Goal: Complete application form: Complete application form

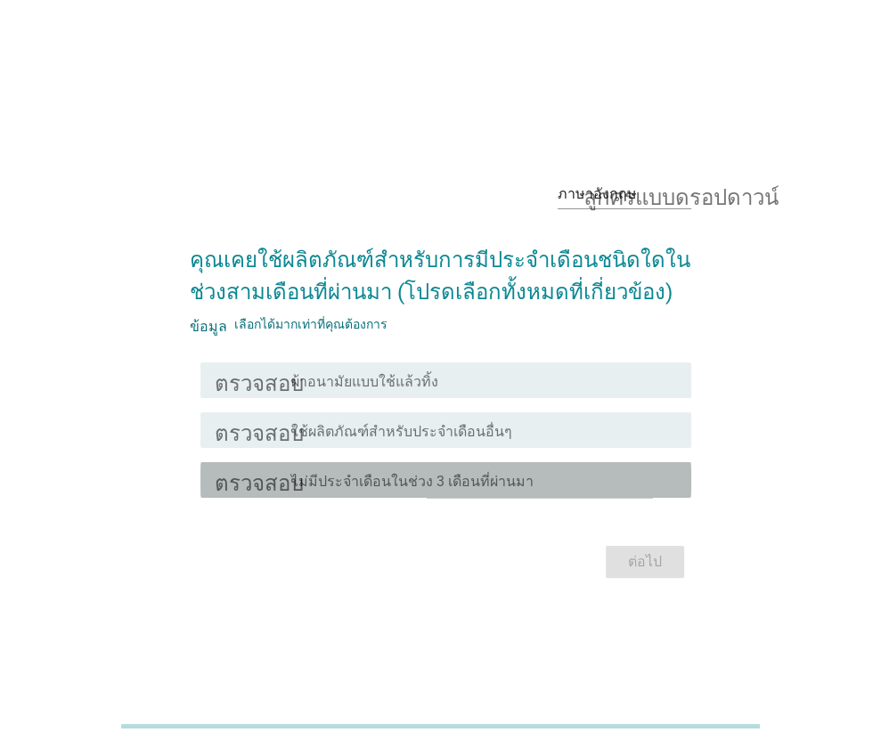
click at [514, 477] on font "ไม่มีประจำเดือนในช่วง 3 เดือนที่ผ่านมา" at bounding box center [412, 481] width 242 height 17
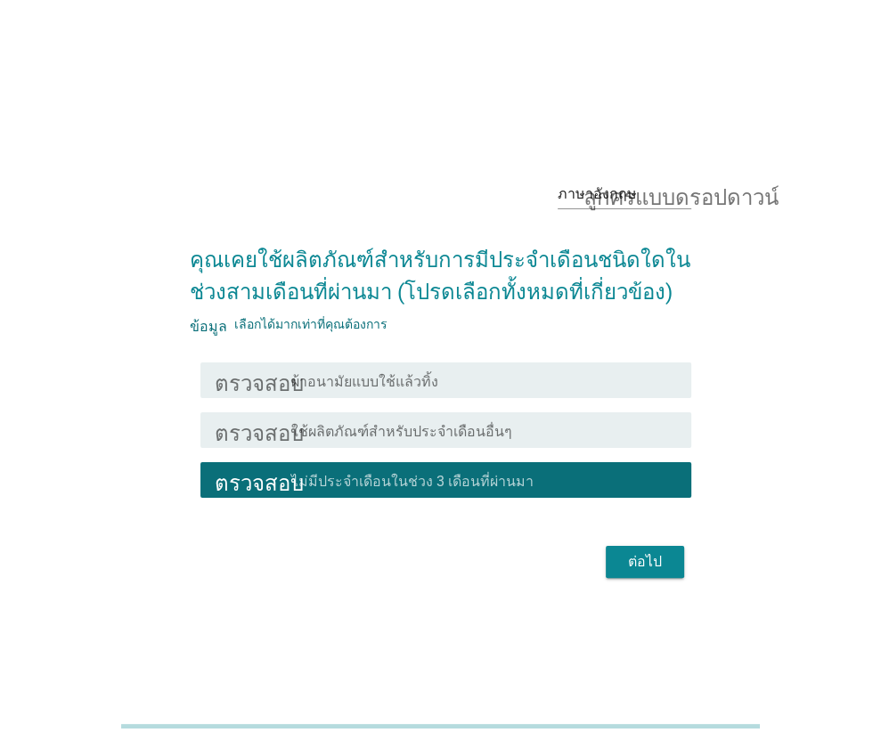
click at [492, 395] on div "ตรวจสอบ โครงร่างกล่องกาเครื่องหมายว่าง ผ้าอนามัยแบบใช้แล้วทิ้ง" at bounding box center [440, 380] width 501 height 50
click at [485, 378] on div "โครงร่างกล่องกาเครื่องหมายว่าง ผ้าอนามัยแบบใช้แล้วทิ้ง" at bounding box center [484, 380] width 386 height 21
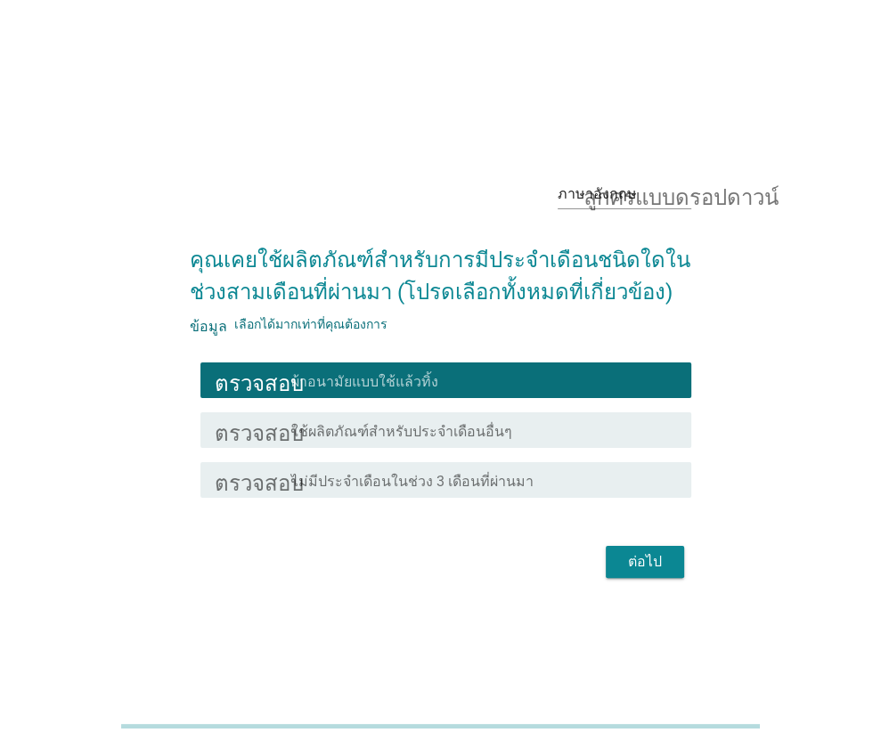
click at [663, 569] on div "ต่อไป" at bounding box center [645, 561] width 50 height 21
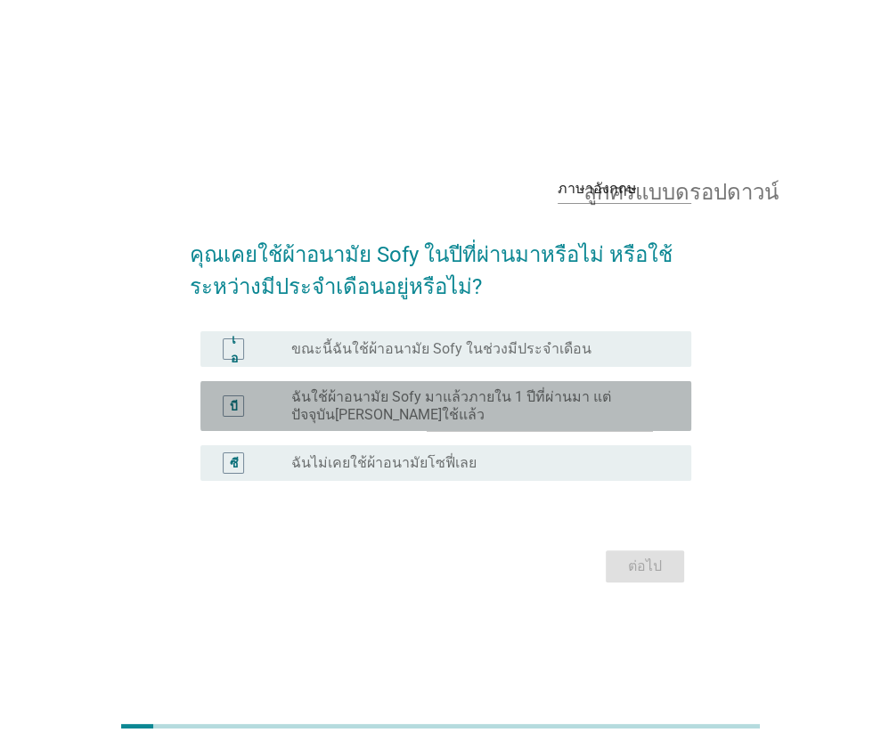
click at [544, 413] on font "ฉันใช้ผ้าอนามัย Sofy มาแล้วภายใน 1 ปีที่ผ่านมา แต่ปัจจุบัน[PERSON_NAME]ใช้แล้ว" at bounding box center [476, 406] width 371 height 36
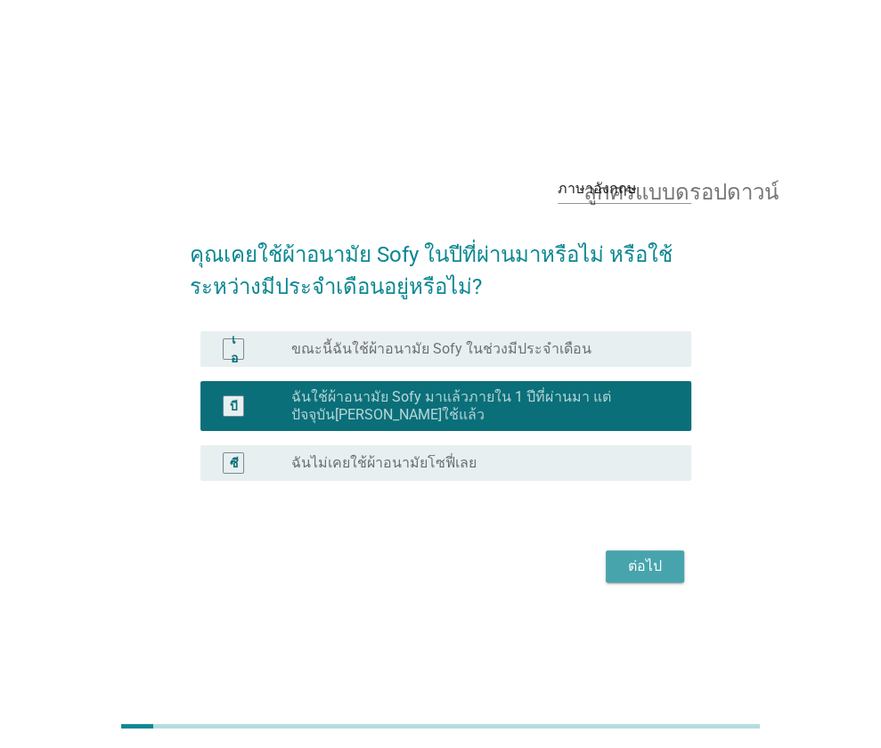
click at [656, 577] on button "ต่อไป" at bounding box center [645, 566] width 78 height 32
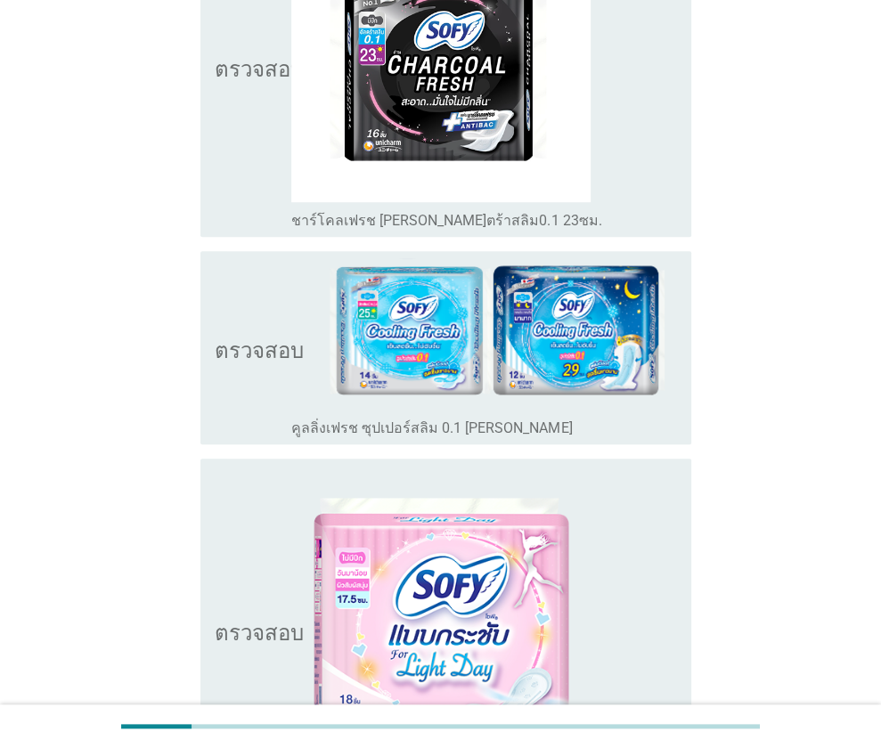
scroll to position [802, 0]
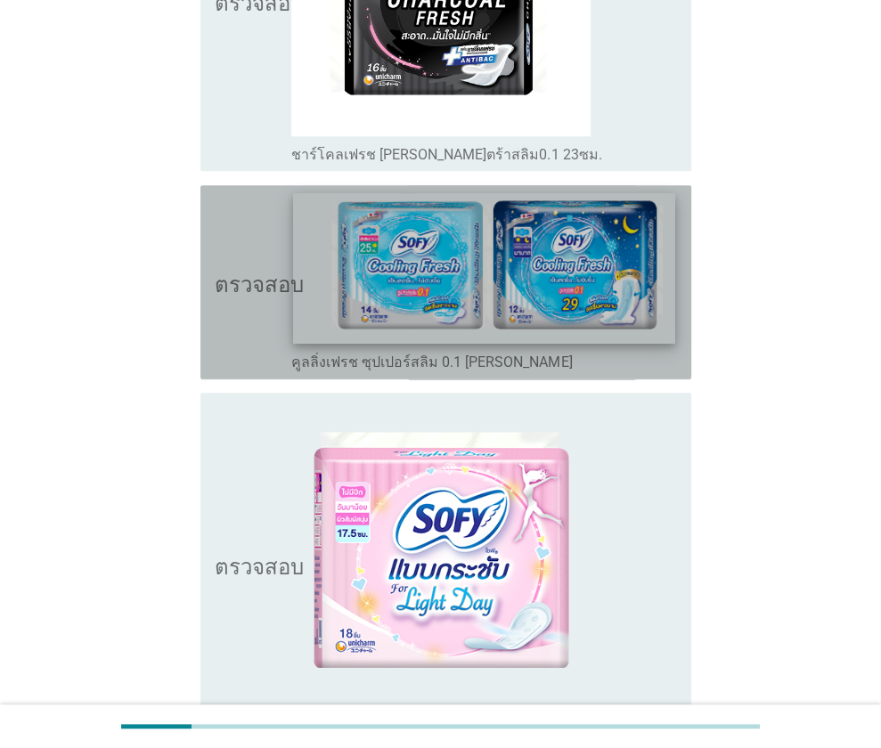
click at [382, 317] on img at bounding box center [484, 267] width 381 height 151
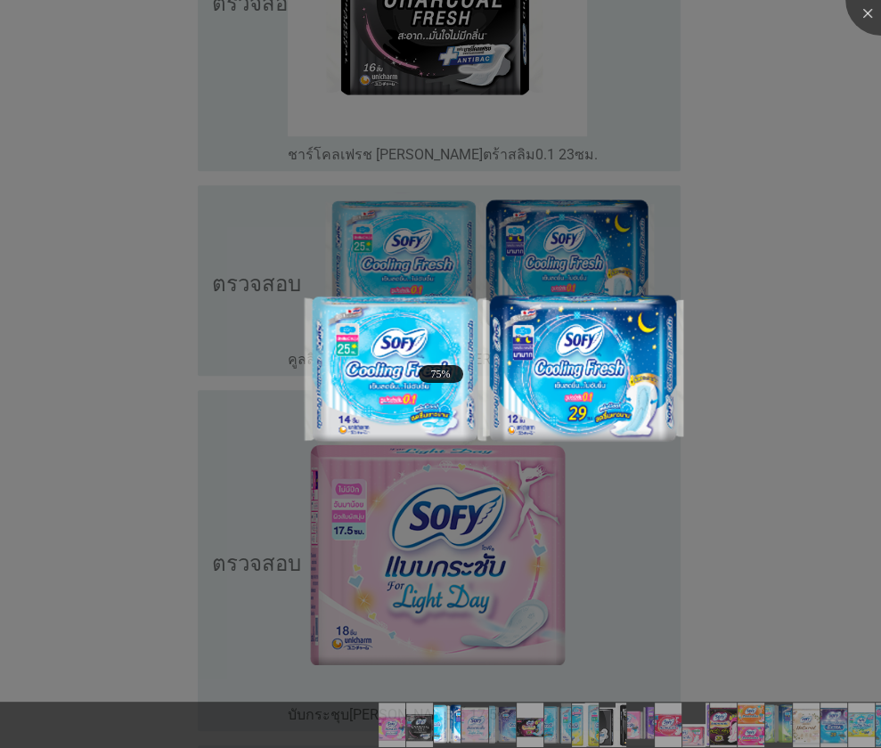
click at [789, 548] on div at bounding box center [440, 374] width 881 height 748
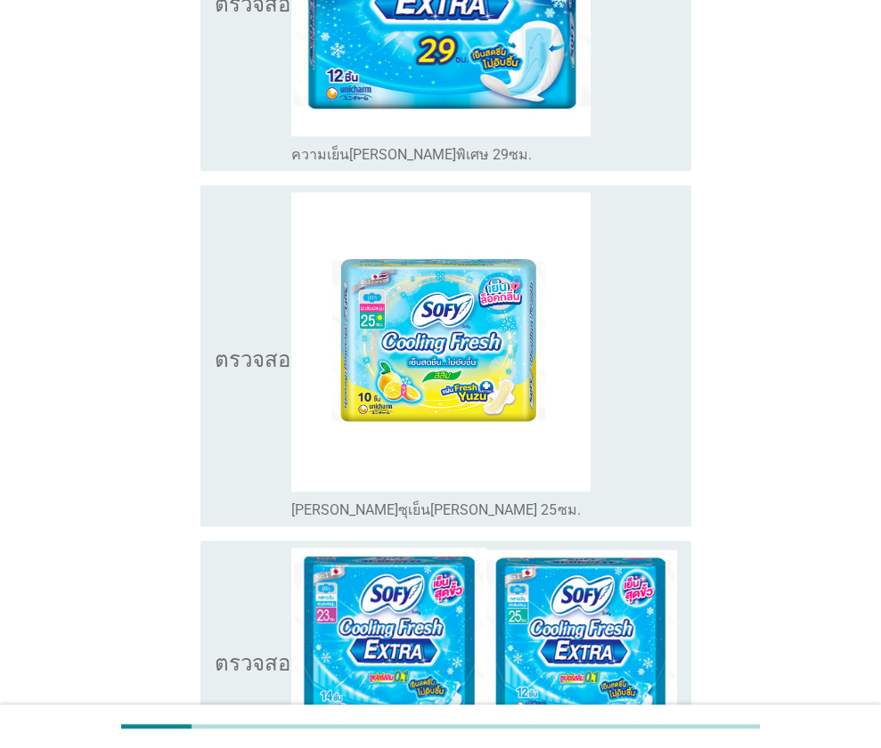
scroll to position [6567, 0]
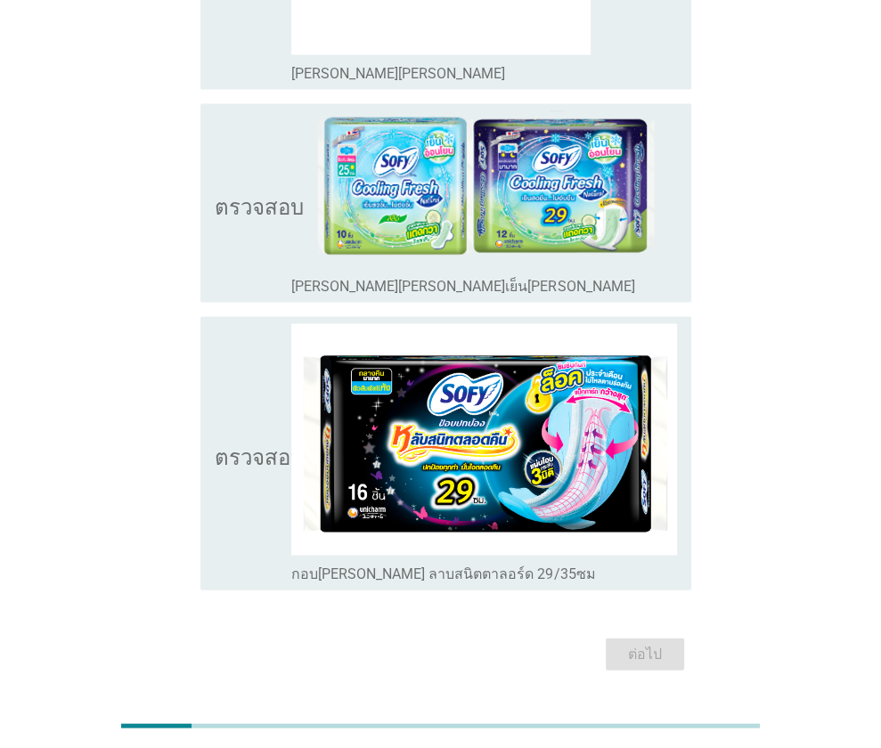
click at [655, 632] on div "ต่อไป" at bounding box center [440, 653] width 501 height 43
click at [249, 473] on icon "ตรวจสอบ" at bounding box center [259, 452] width 89 height 258
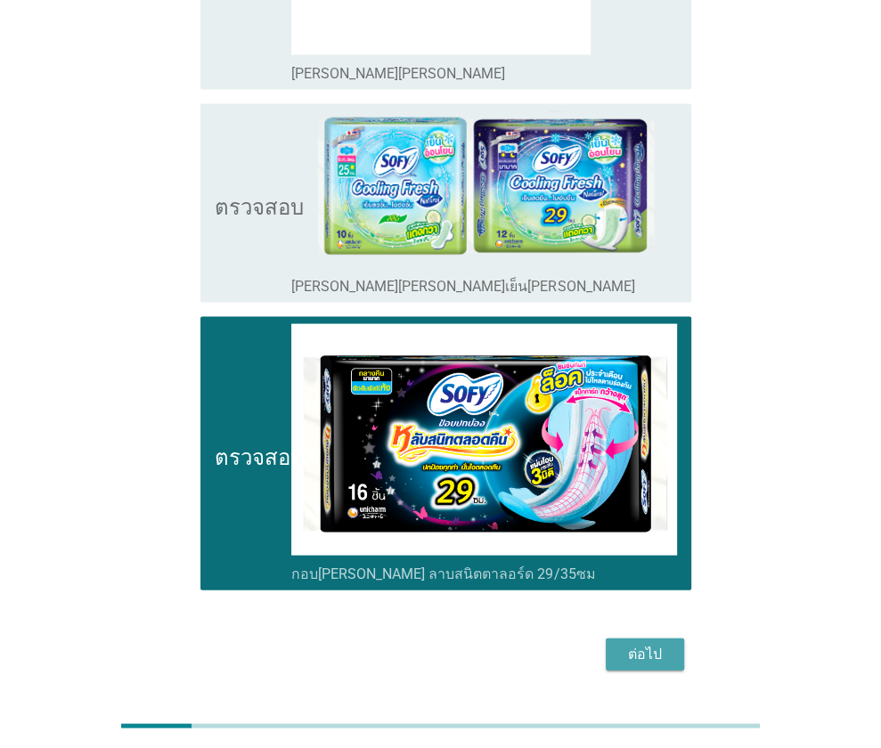
click at [666, 643] on div "ต่อไป" at bounding box center [645, 653] width 50 height 21
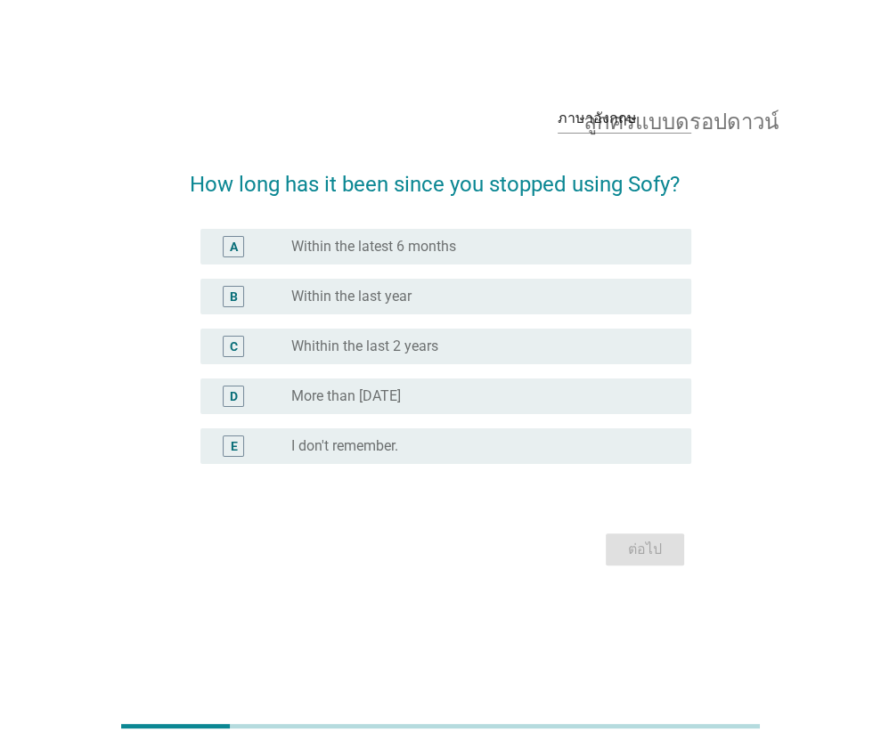
scroll to position [0, 0]
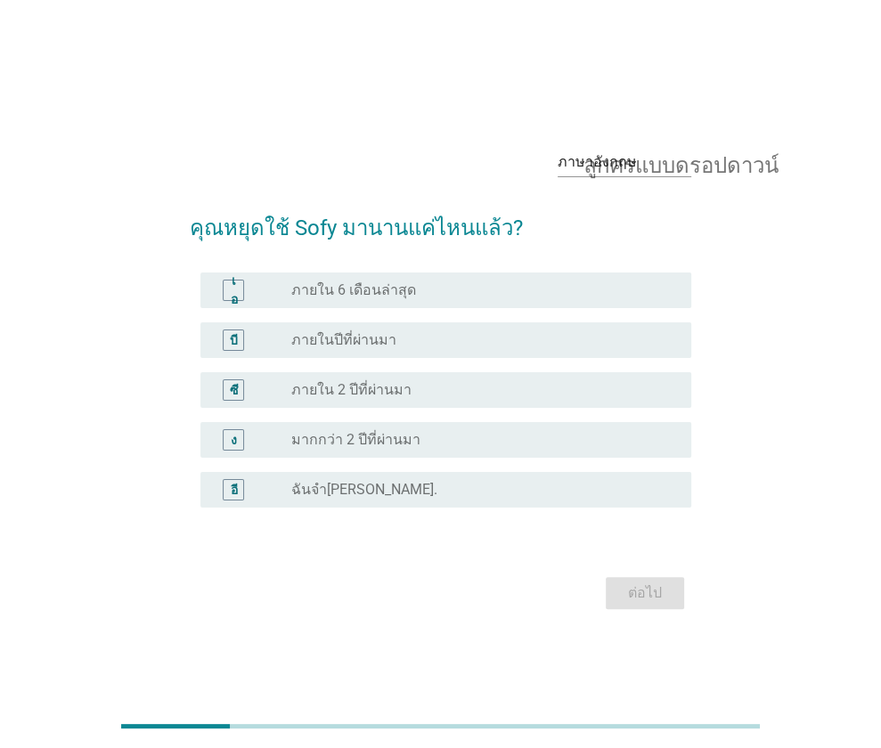
click at [372, 285] on font "ภายใน 6 เดือนล่าสุด" at bounding box center [353, 289] width 125 height 17
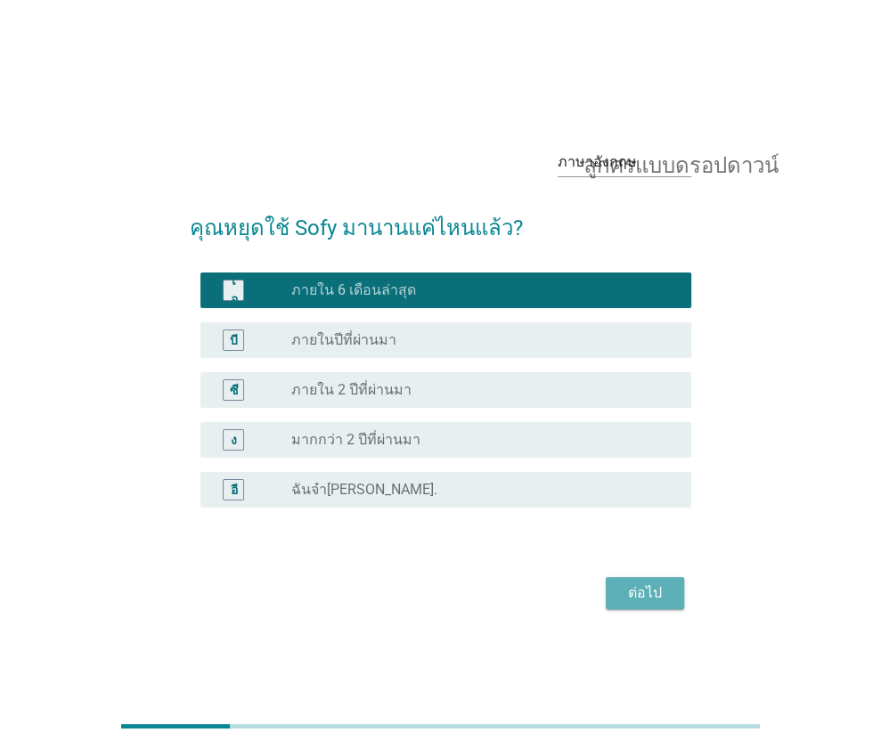
click at [639, 591] on font "ต่อไป" at bounding box center [645, 592] width 34 height 17
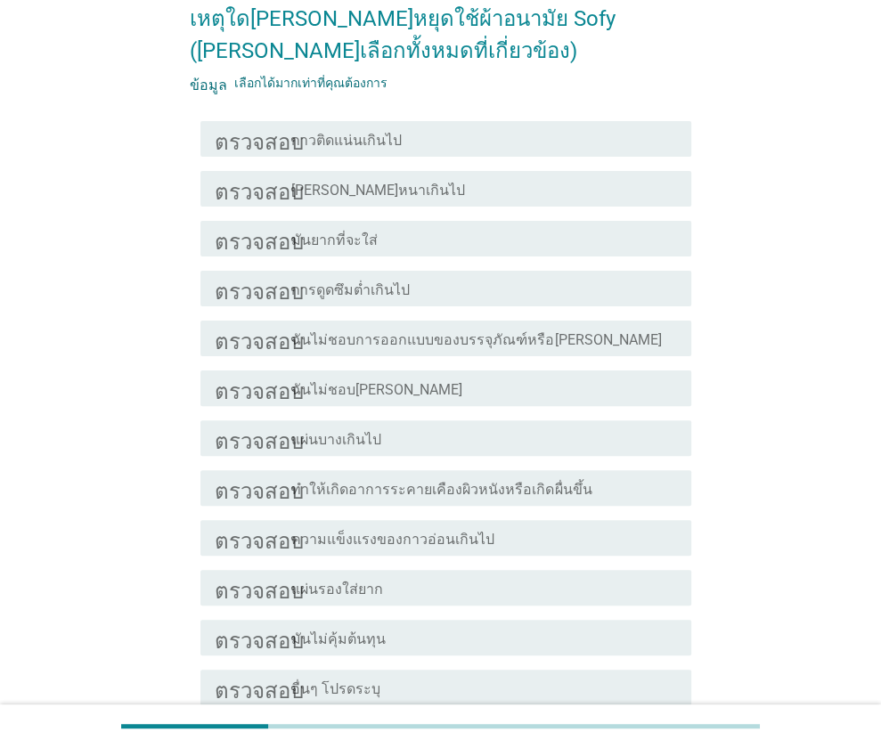
scroll to position [267, 0]
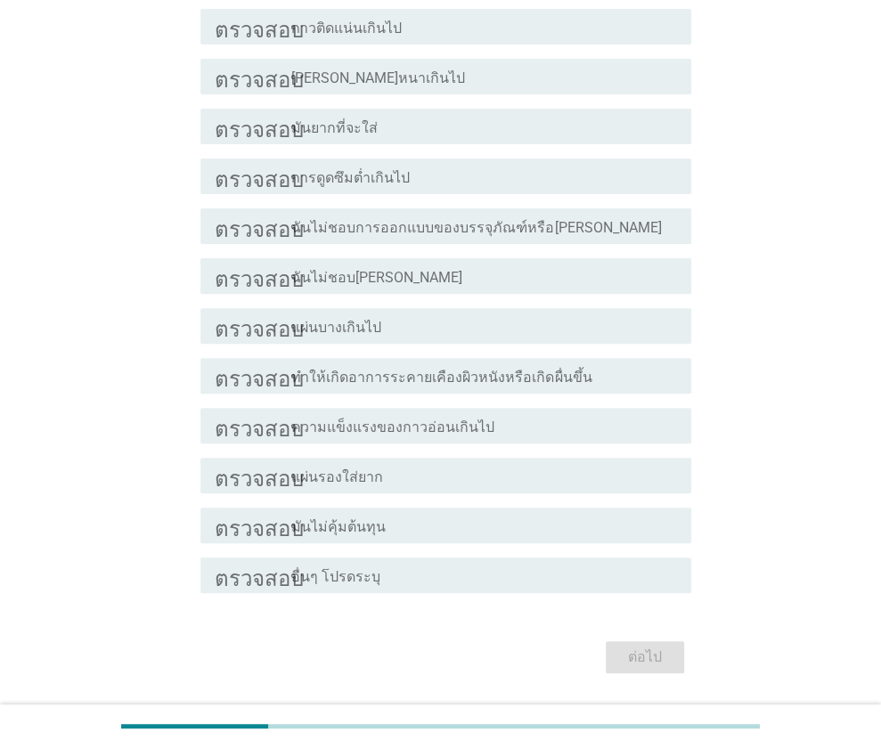
click at [379, 532] on div "โครงร่างกล่องกาเครื่องหมายว่าง มันไม่คุ้มต้นทุน" at bounding box center [484, 525] width 386 height 21
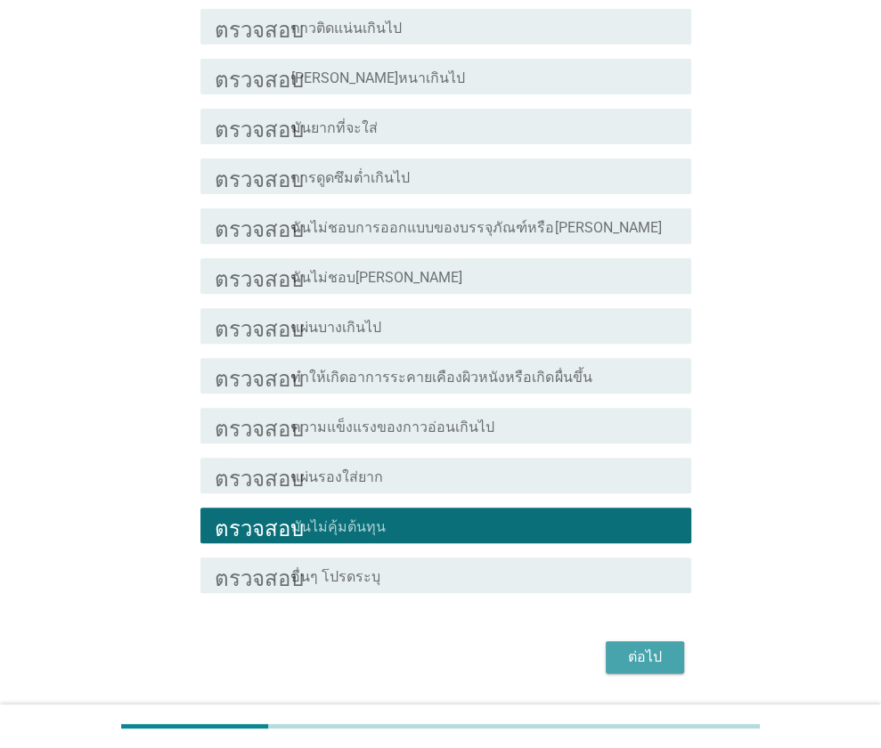
click at [656, 663] on font "ต่อไป" at bounding box center [645, 656] width 34 height 17
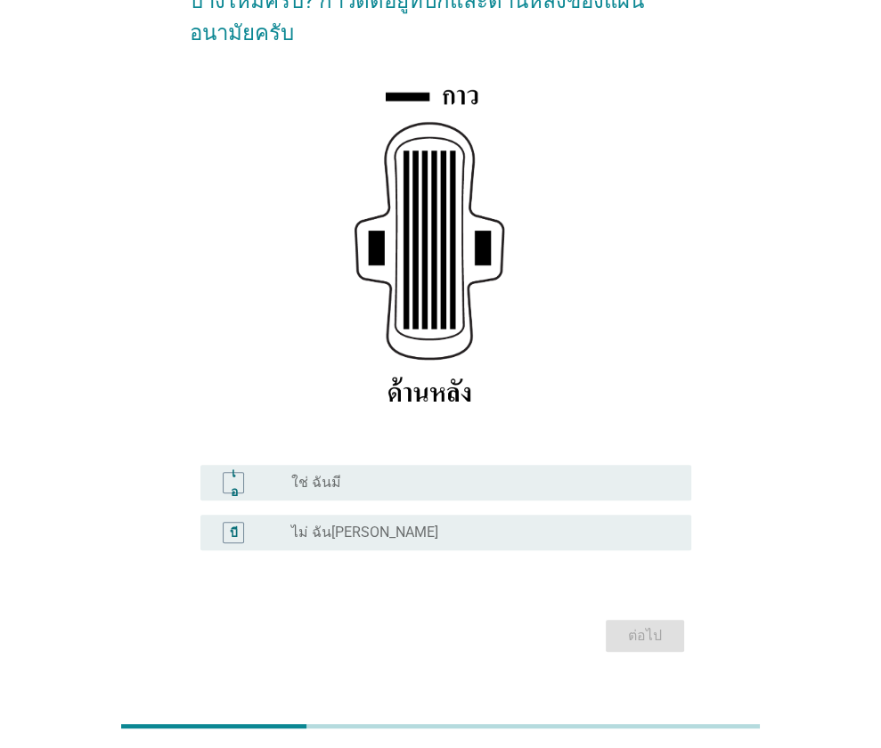
scroll to position [236, 0]
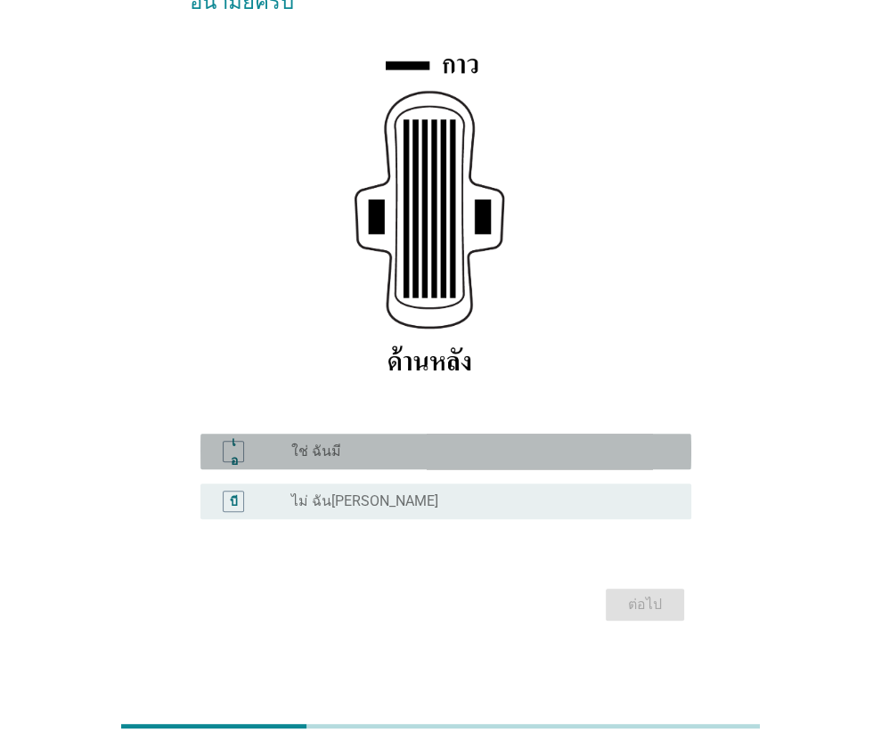
click at [428, 456] on div "ปุ่มวิทยุ[PERSON_NAME]เลือก ใช่ ฉันมี" at bounding box center [476, 452] width 371 height 18
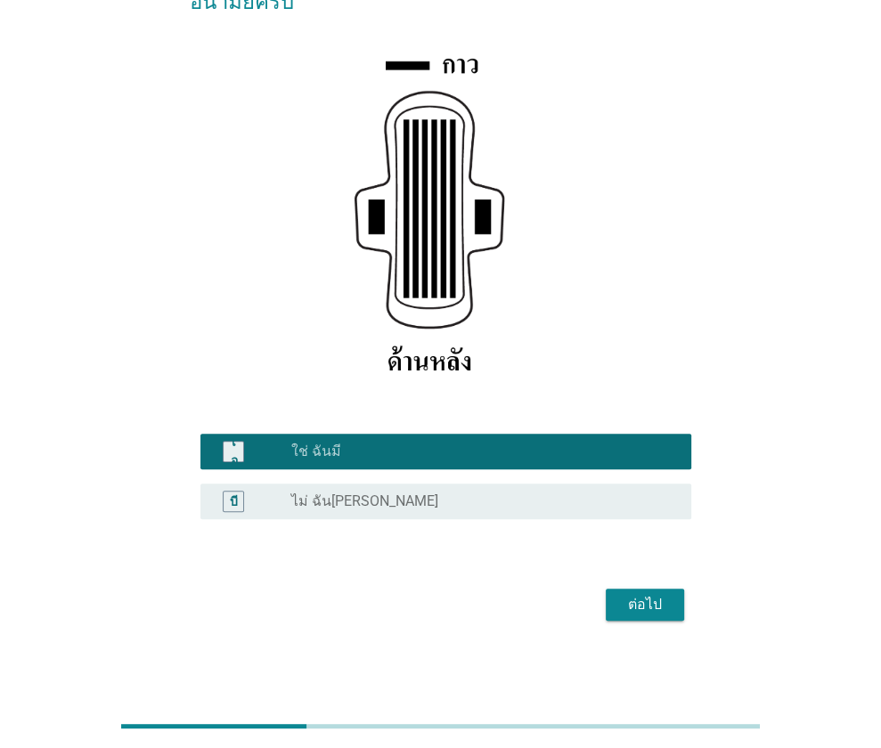
click at [642, 608] on font "ต่อไป" at bounding box center [645, 604] width 34 height 17
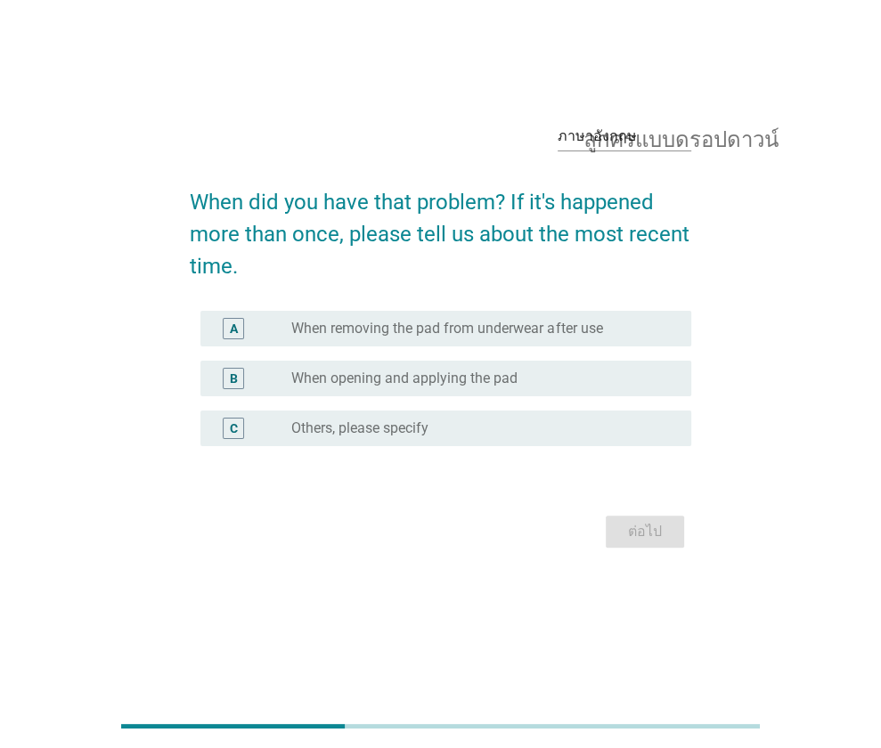
scroll to position [0, 0]
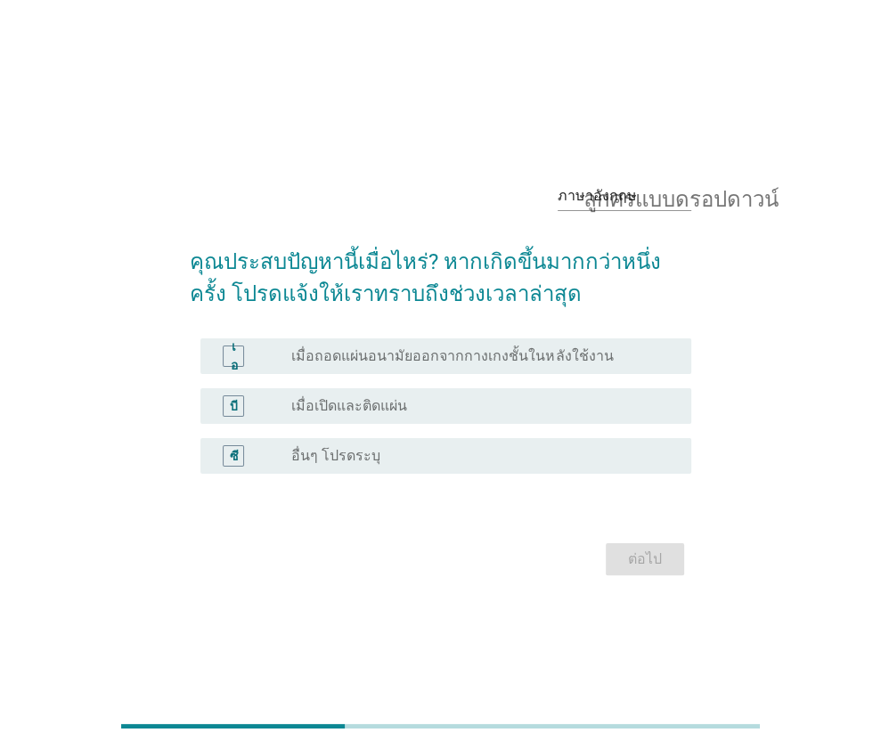
click at [422, 355] on font "เมื่อถอดแผ่นอนามัยออกจากกางเกงชั้นในหลังใช้งาน" at bounding box center [452, 355] width 322 height 17
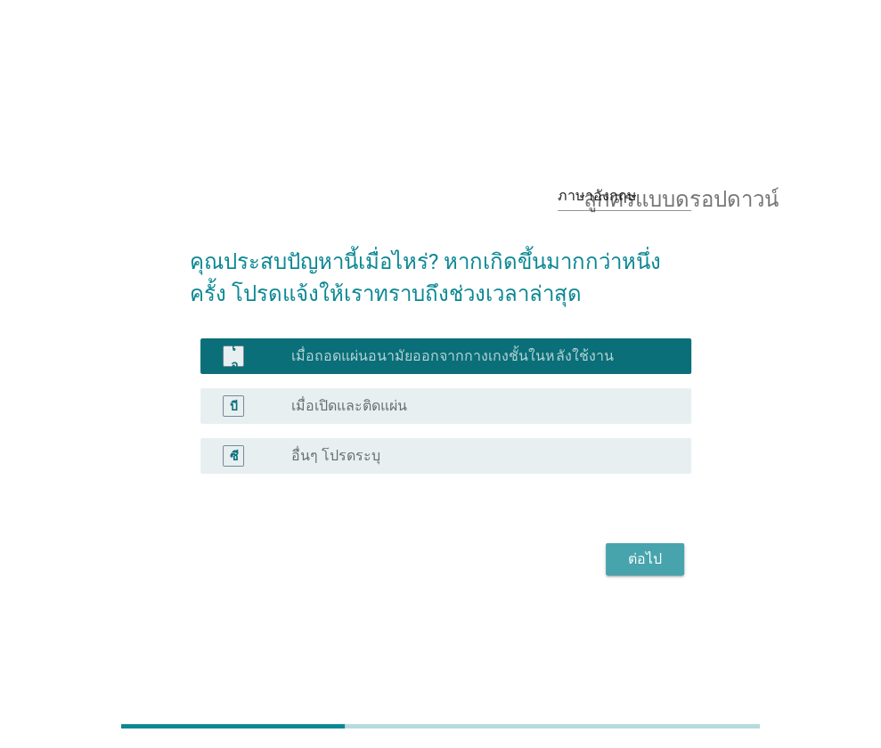
click at [638, 554] on font "ต่อไป" at bounding box center [645, 558] width 34 height 17
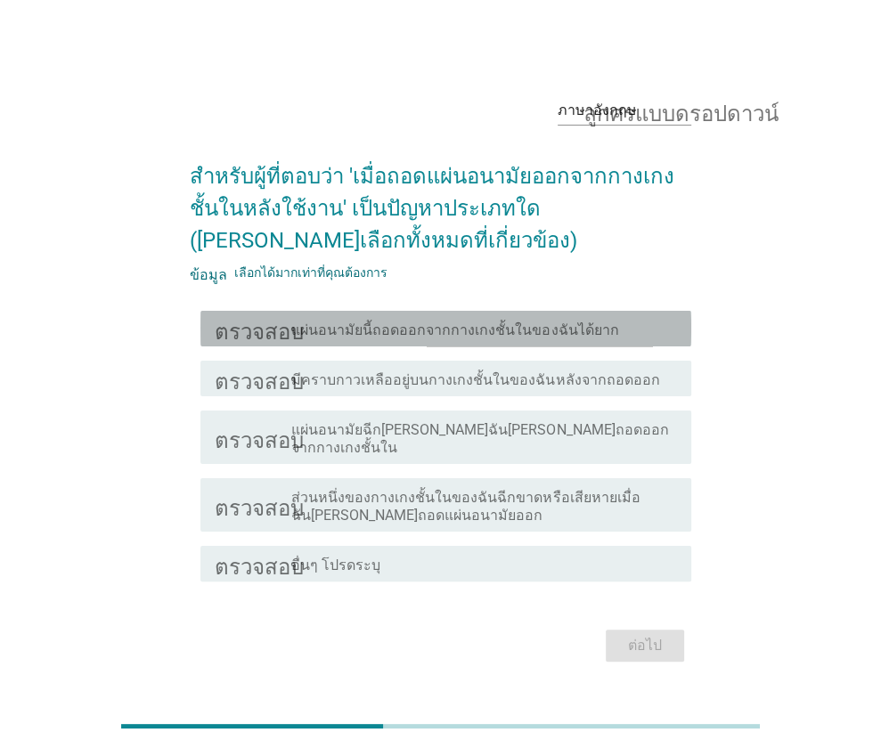
click at [464, 338] on font "แผ่นอนามัยนี้ถอดออกจากกางเกงชั้นในของฉันได้ยาก" at bounding box center [454, 330] width 327 height 17
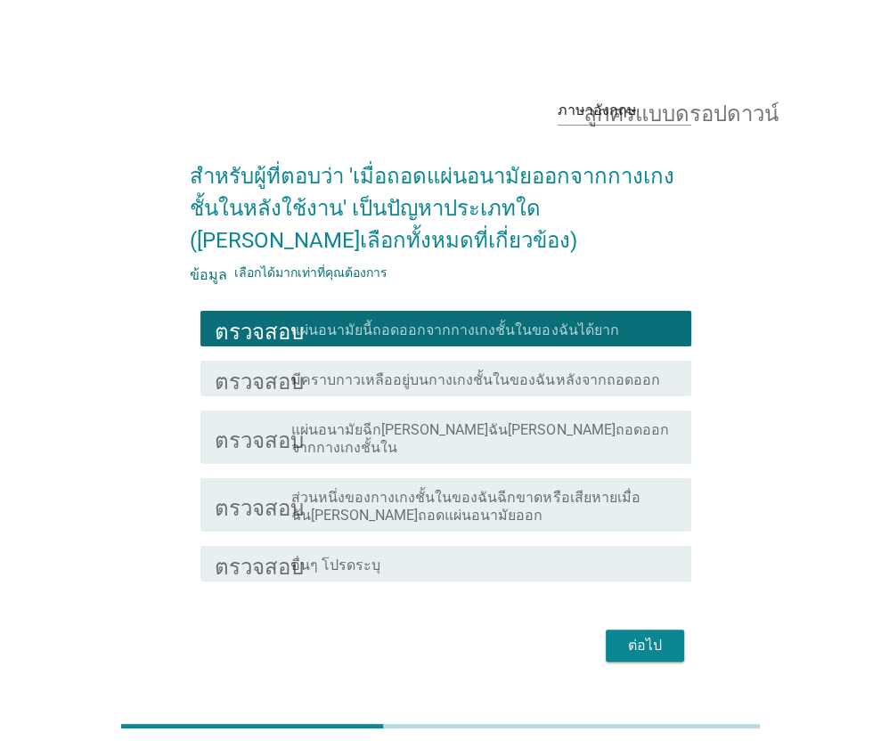
click at [643, 637] on font "ต่อไป" at bounding box center [645, 645] width 34 height 17
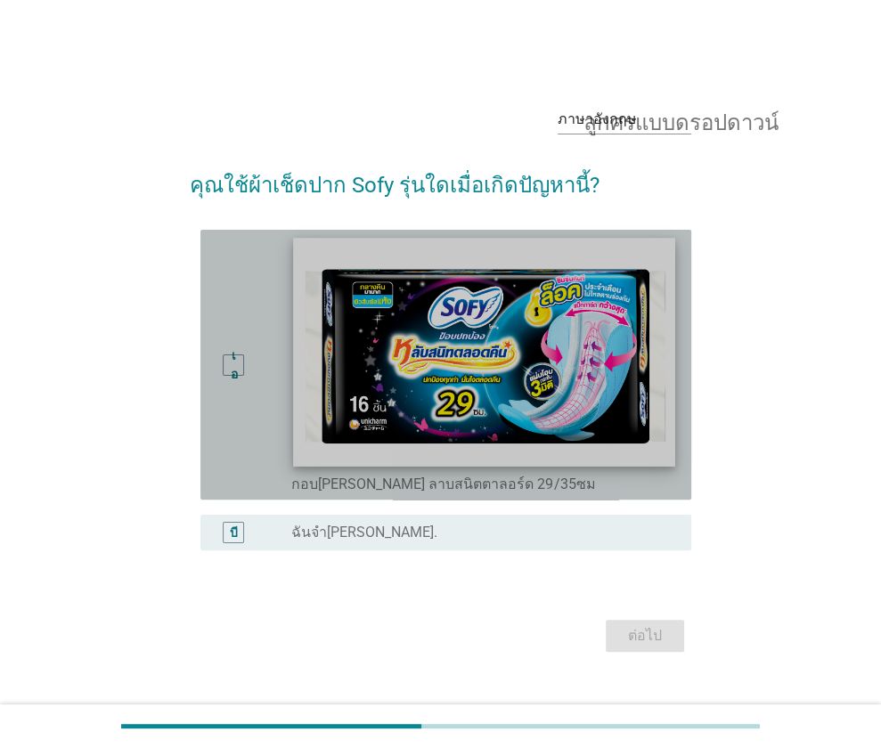
click at [403, 466] on div "ปุ่มวิทยุ[PERSON_NAME]เลือก กอบ[PERSON_NAME] ลาบสนิตตาลอร์ด 29/35ซม" at bounding box center [484, 365] width 386 height 256
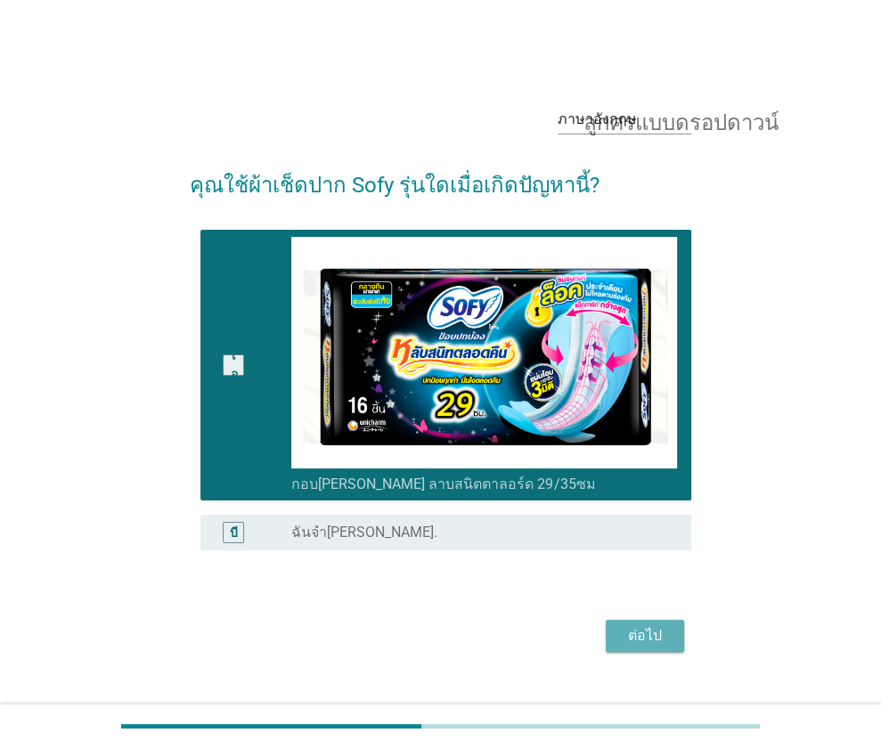
click at [634, 630] on font "ต่อไป" at bounding box center [645, 635] width 34 height 17
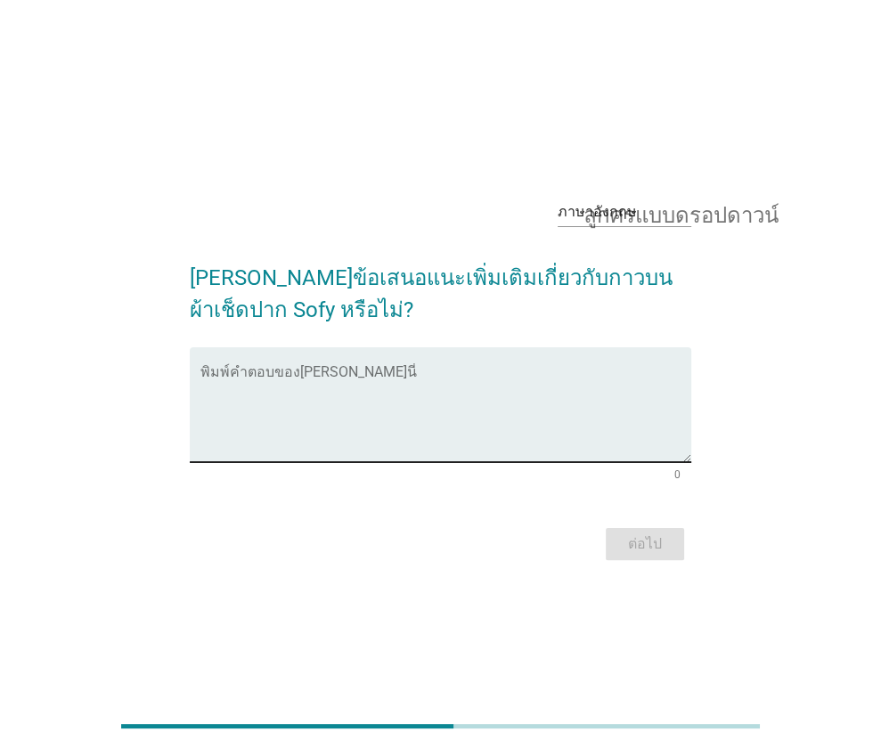
click at [387, 395] on textarea "พิมพ์คำตอบของคุณที่นี่" at bounding box center [445, 416] width 491 height 94
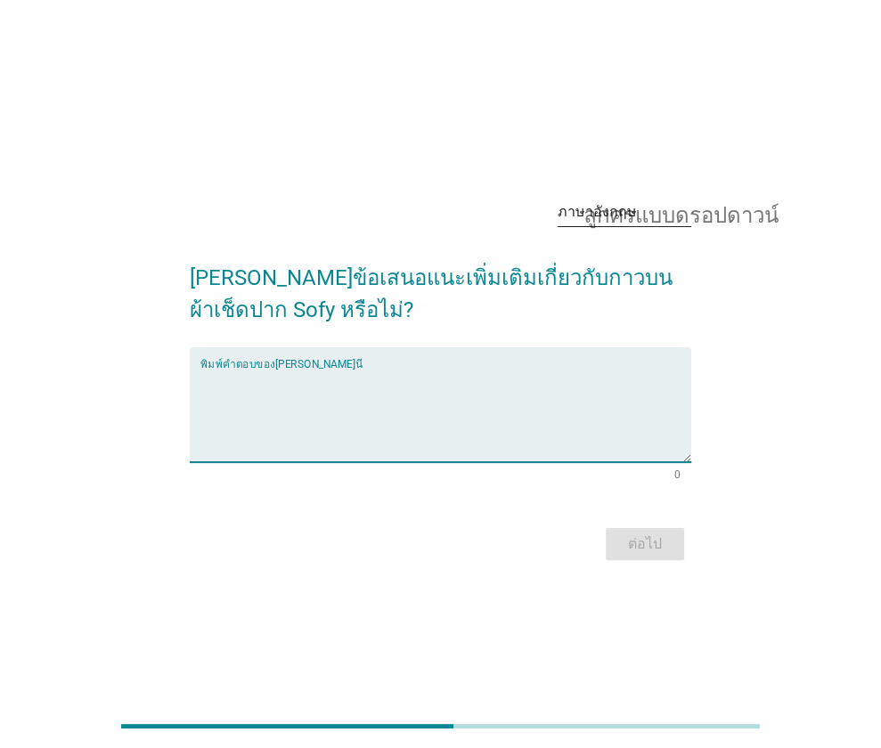
click at [618, 213] on font "ลูกศรแบบดรอปดาวน์" at bounding box center [680, 211] width 195 height 21
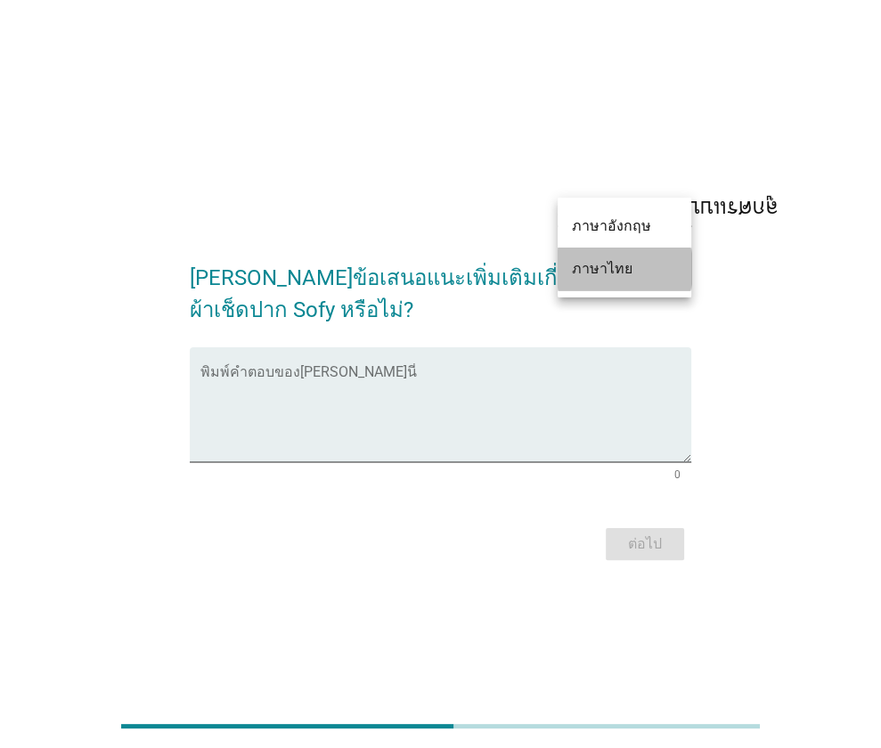
click at [609, 269] on font "ภาษาไทย" at bounding box center [602, 268] width 61 height 17
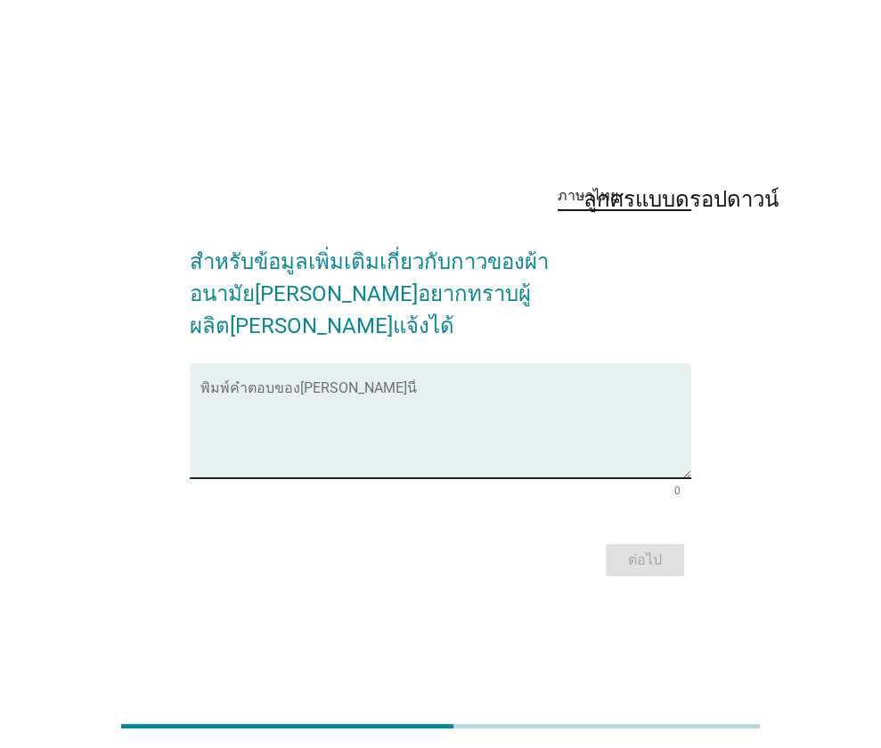
click at [458, 385] on textarea "พิมพ์คำตอบของคุณ ที่นี่" at bounding box center [445, 432] width 491 height 94
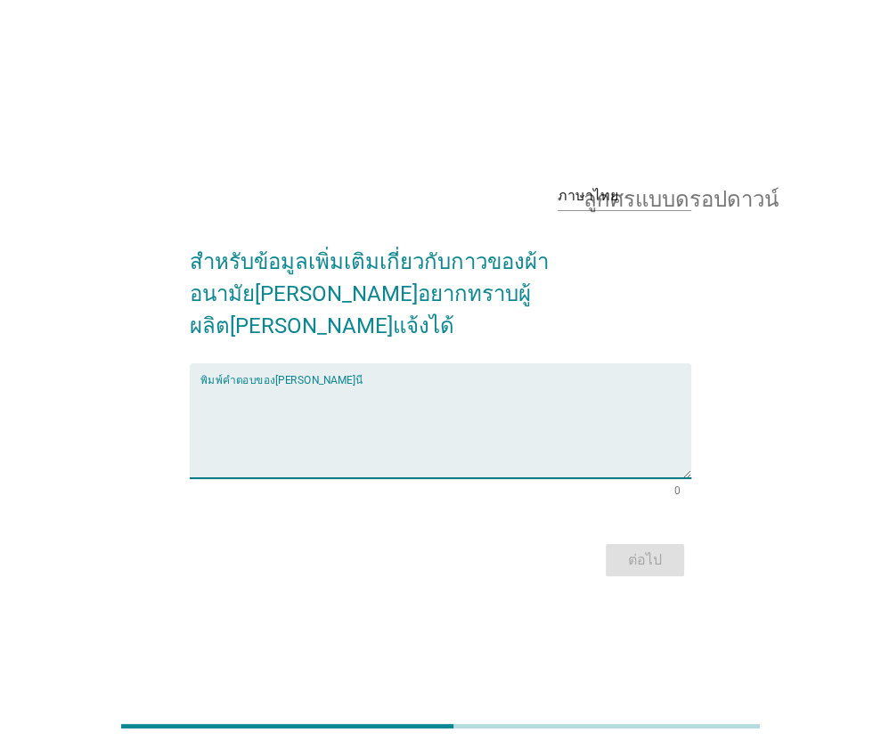
click at [367, 385] on textarea "พิมพ์คำตอบของคุณ ที่นี่" at bounding box center [445, 432] width 491 height 94
type textarea "กาวเหนียวไป ติดกกน แกะไม่ออก"
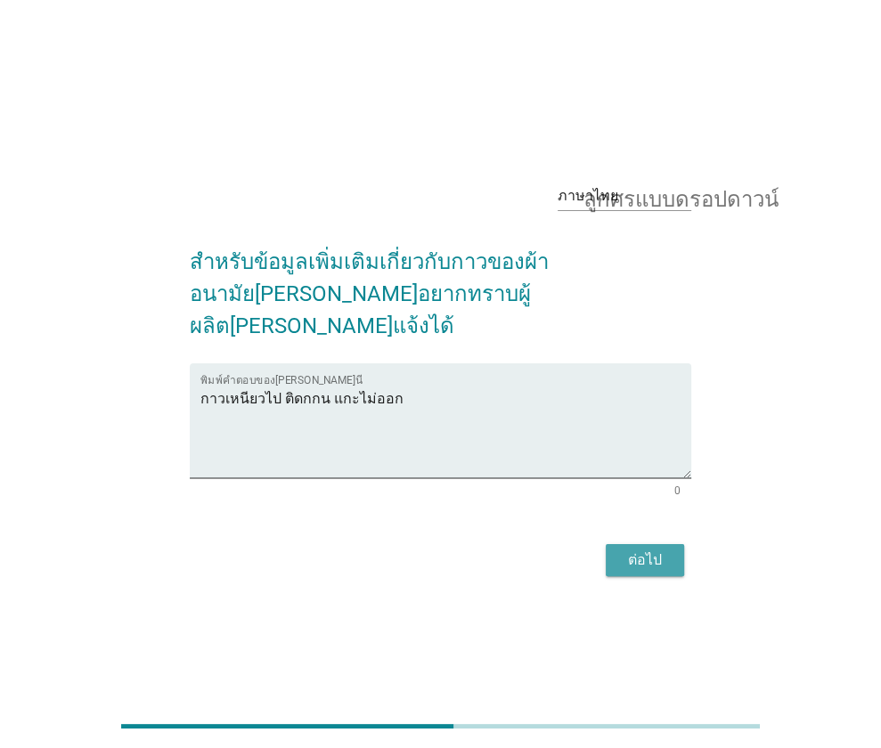
click at [629, 551] on font "ต่อไป" at bounding box center [645, 559] width 34 height 17
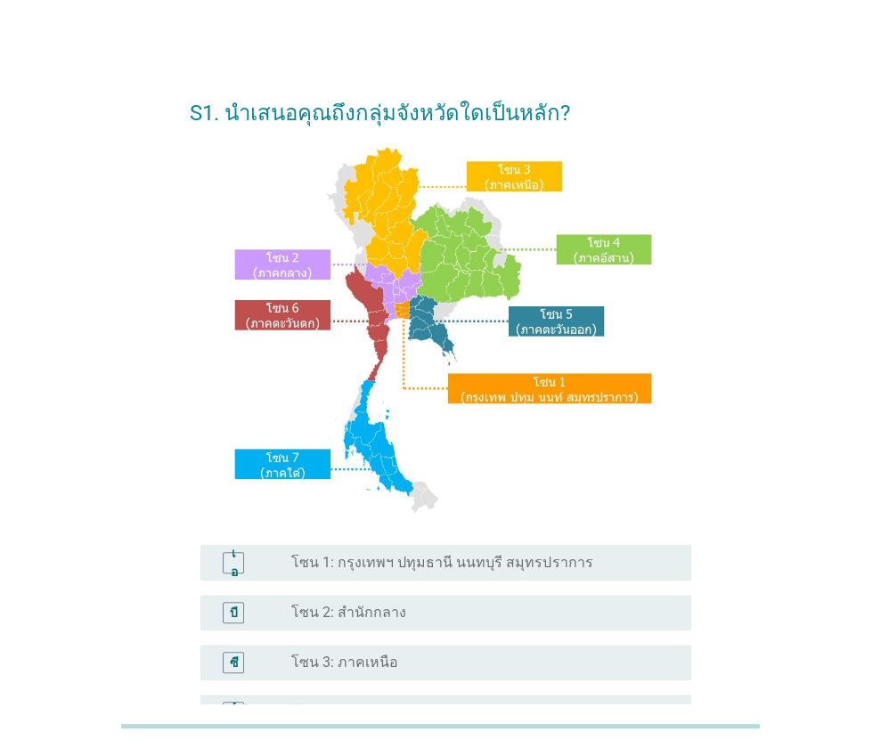
click at [164, 466] on div "S1. นำเสนอคุณถึงกลุ่มจังหวัดใดเป็นหลัก? เอ ปุ่มวิทยุไม่ได้เลือก โซน 1: กรุงเทพฯ…" at bounding box center [440, 533] width 795 height 937
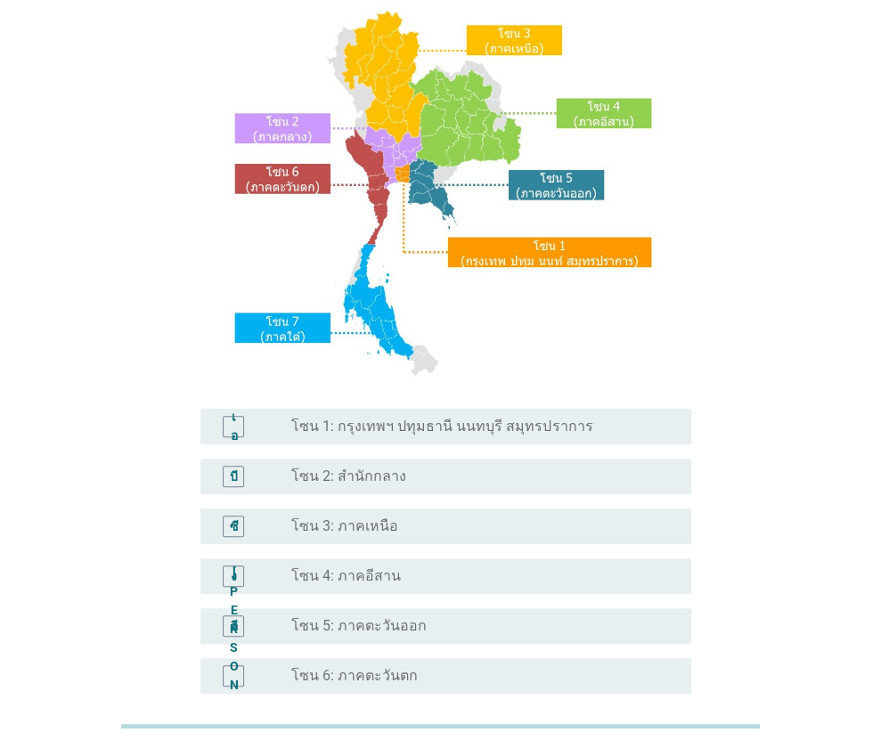
scroll to position [178, 0]
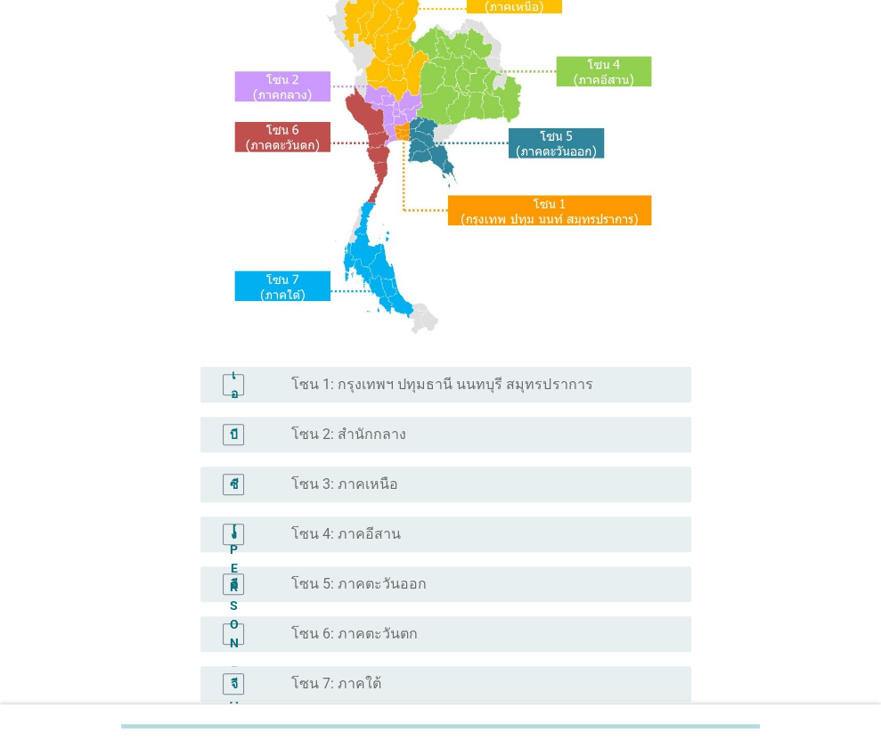
click at [461, 436] on div "ปุ่มวิทยุไม่ได้เลือก โซน 2: สำนักกลาง" at bounding box center [476, 435] width 371 height 18
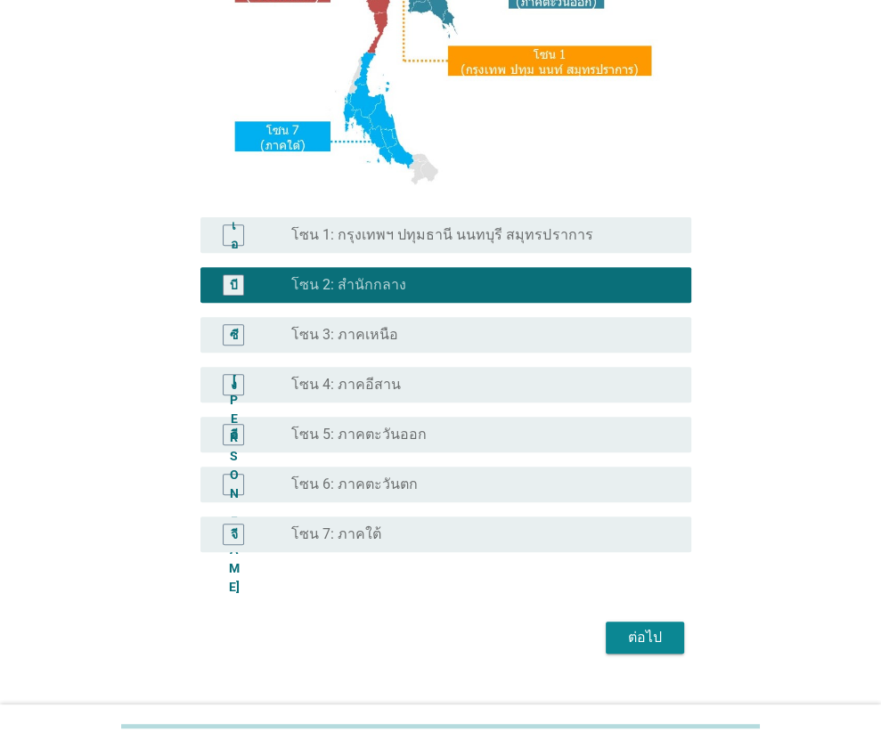
scroll to position [361, 0]
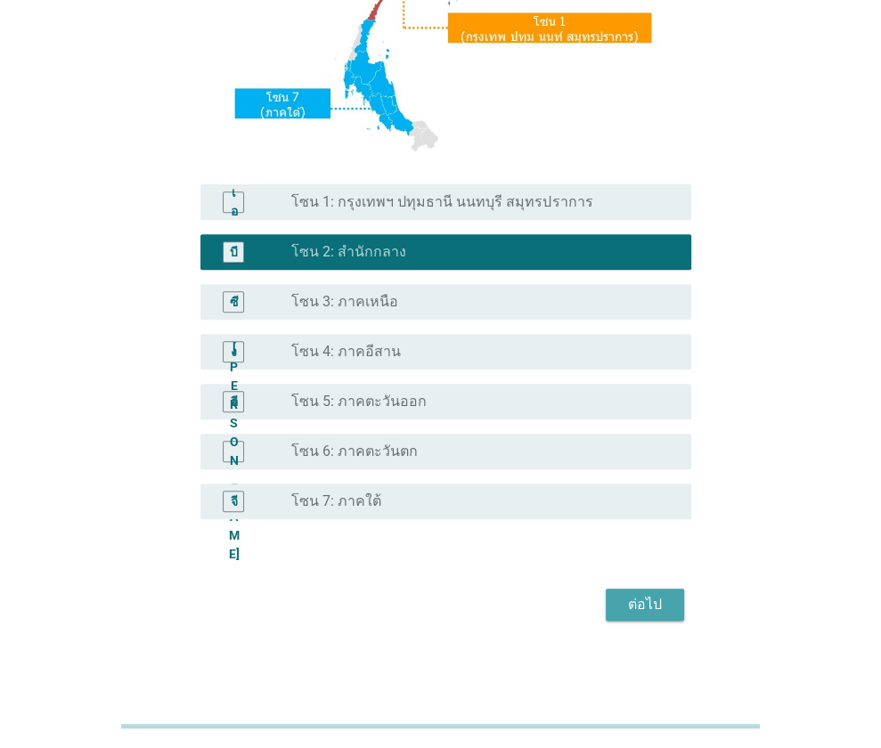
click at [638, 609] on font "ต่อไป" at bounding box center [645, 604] width 34 height 17
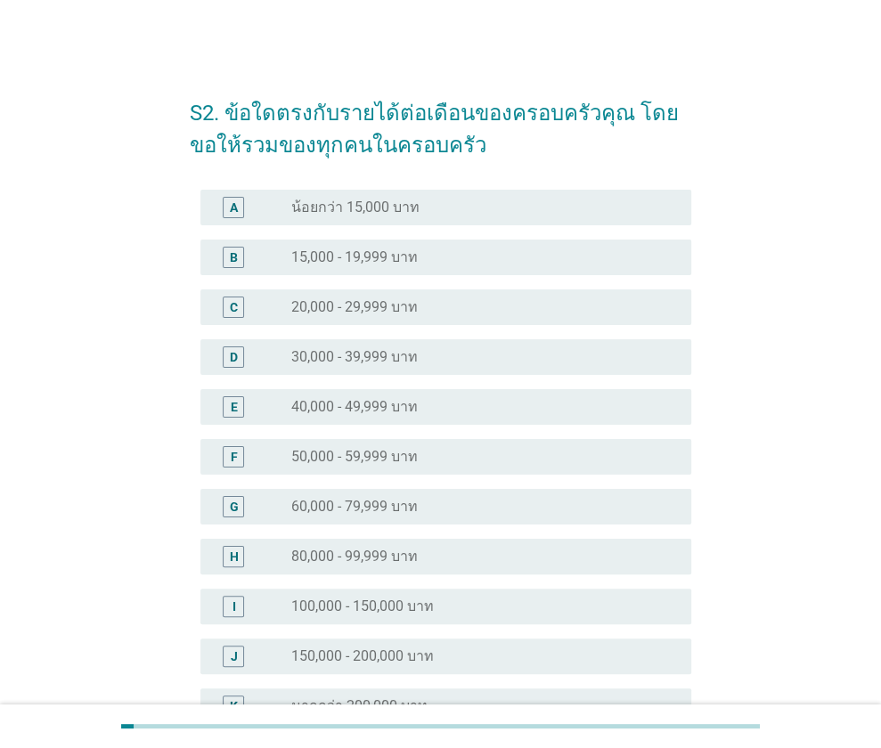
click at [744, 224] on div "S2. ข้อใดตรงกับรายได้ต่อเดือนของครอบครัวคุณ โดยขอให้รวมของทุกคนในครอบครัว A rad…" at bounding box center [440, 455] width 795 height 780
click at [385, 398] on label "40,000 - 49,999 บาท" at bounding box center [354, 407] width 126 height 18
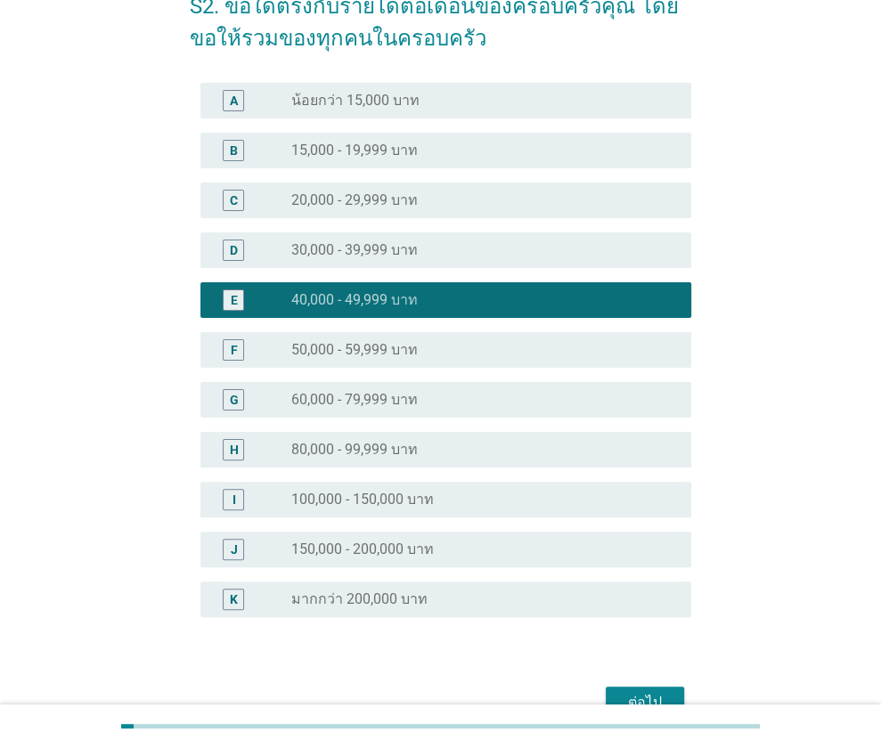
scroll to position [205, 0]
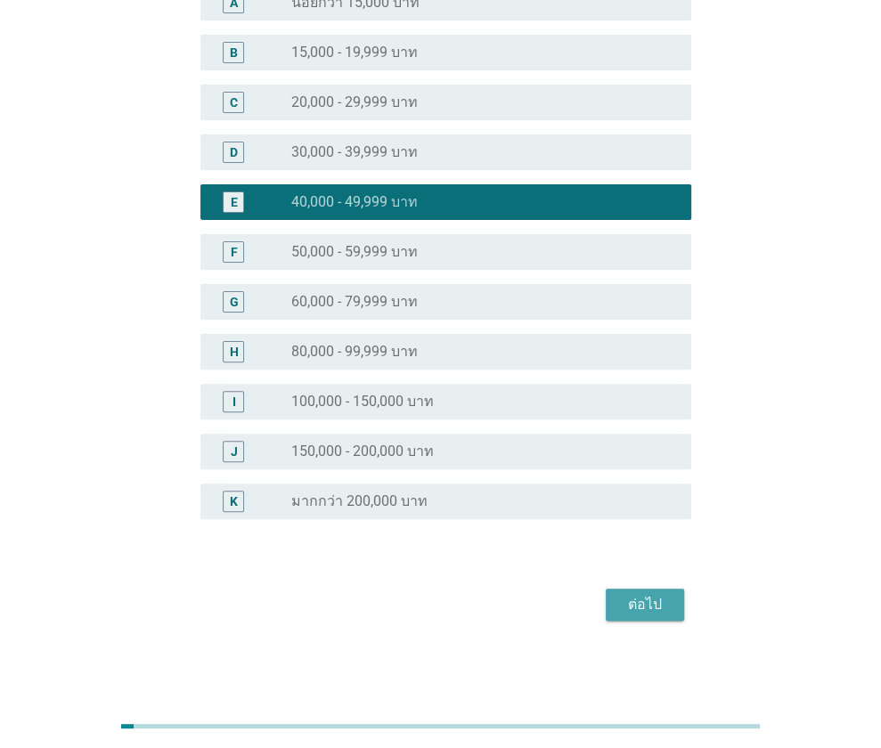
click at [632, 599] on div "ต่อไป" at bounding box center [645, 604] width 50 height 21
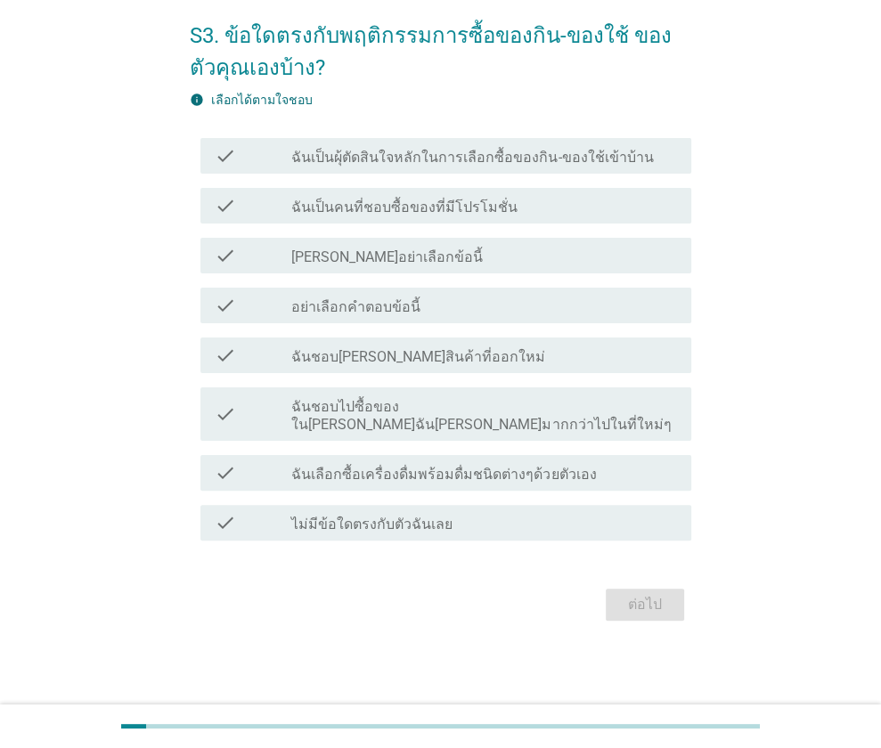
scroll to position [0, 0]
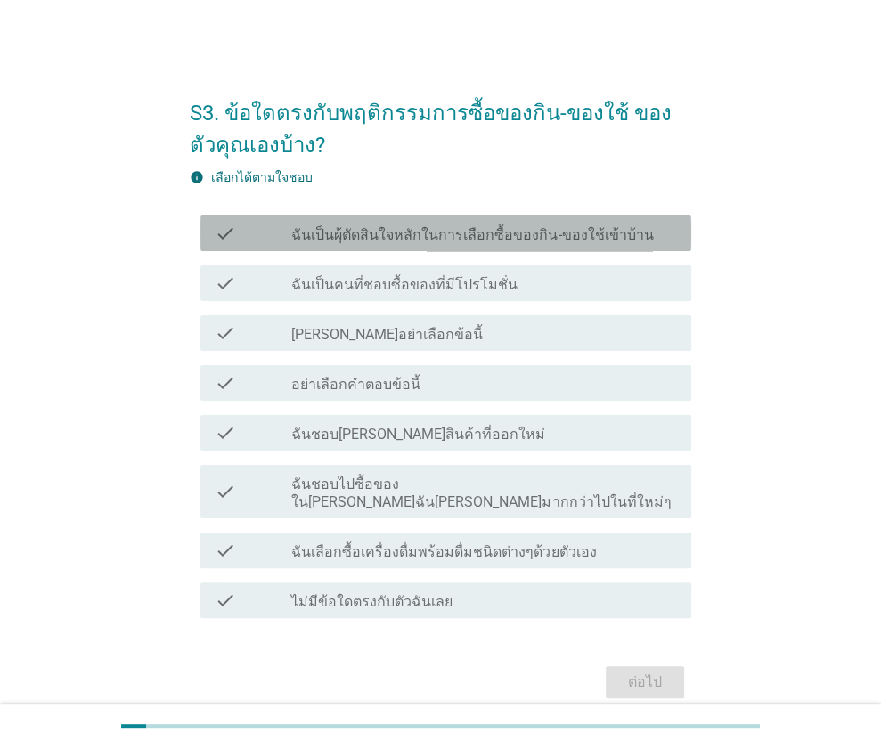
drag, startPoint x: 463, startPoint y: 232, endPoint x: 519, endPoint y: 270, distance: 67.4
click at [462, 232] on label "ฉันเป็นผุ้ตัดสินใจหลักในการเลือกซื้อของกิน-ของใช้เข้าบ้าน" at bounding box center [472, 235] width 362 height 18
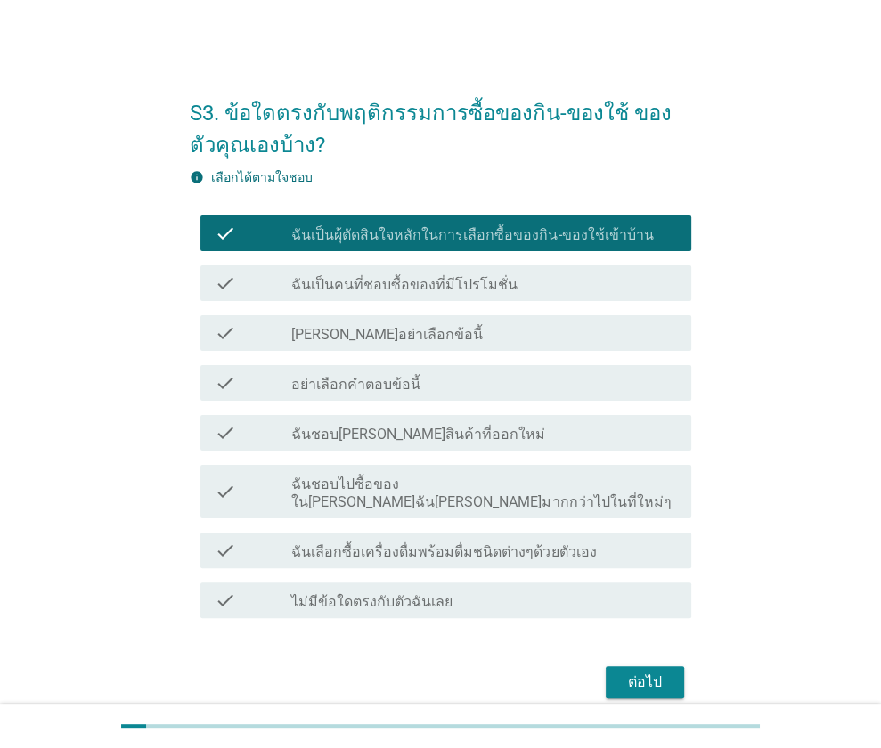
click at [652, 672] on div "ต่อไป" at bounding box center [645, 682] width 50 height 21
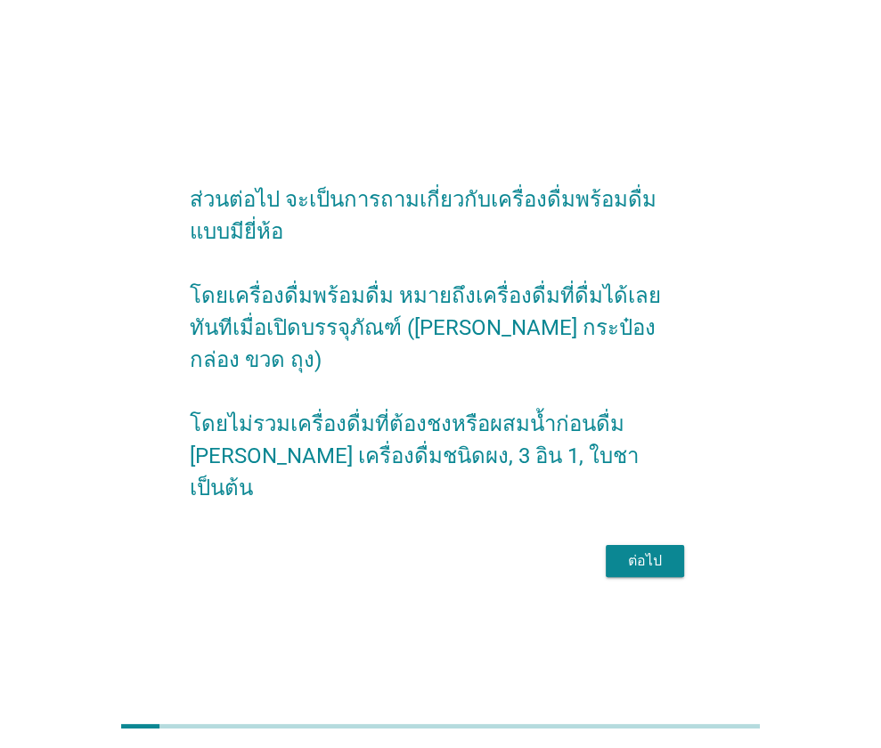
click at [645, 550] on div "ต่อไป" at bounding box center [645, 560] width 50 height 21
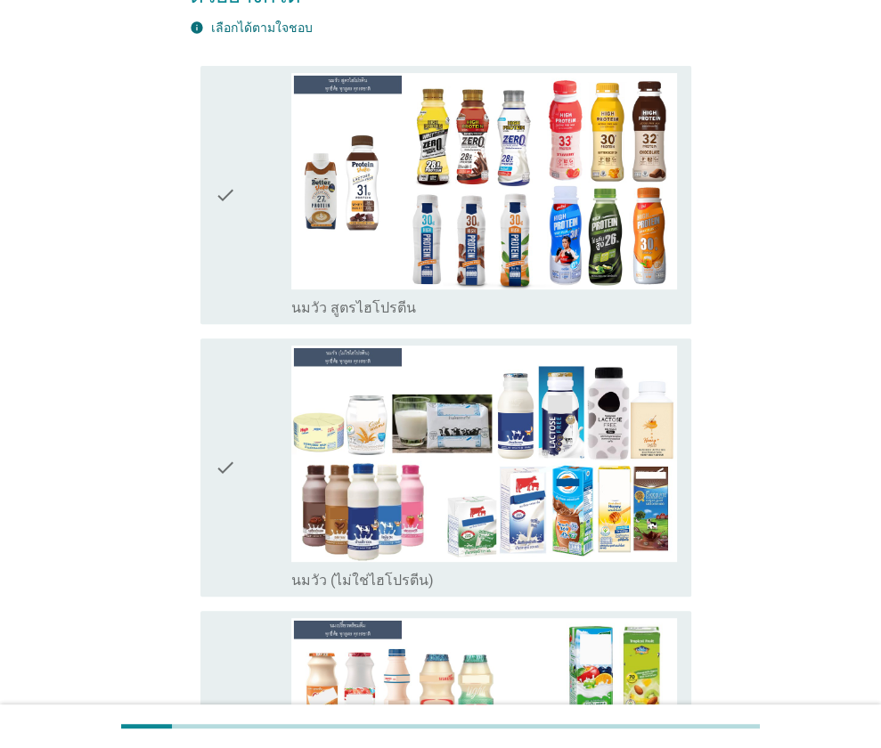
scroll to position [445, 0]
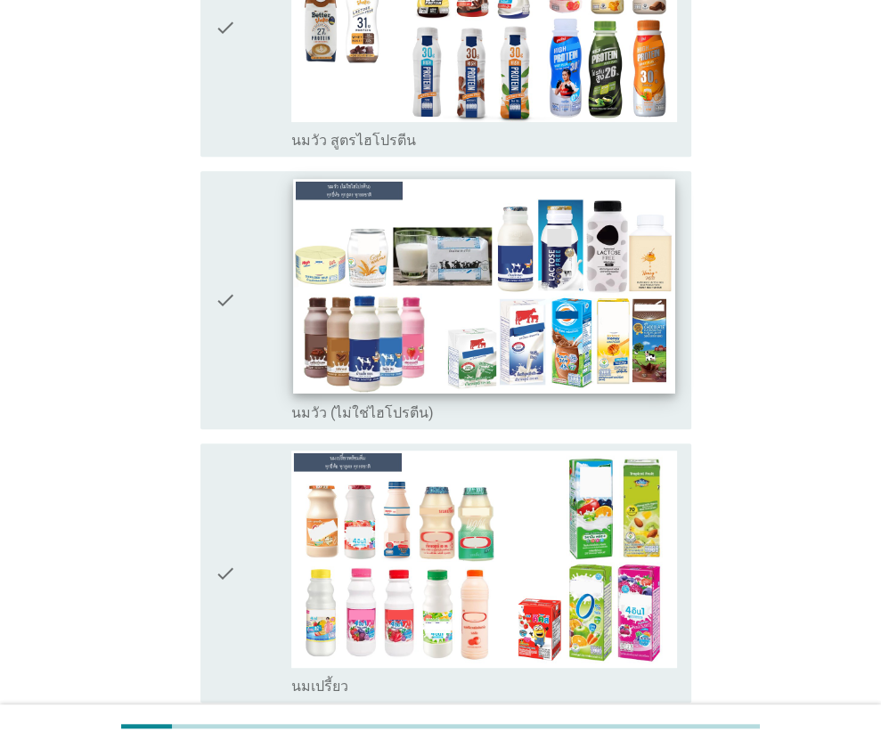
click at [518, 240] on img at bounding box center [484, 286] width 381 height 215
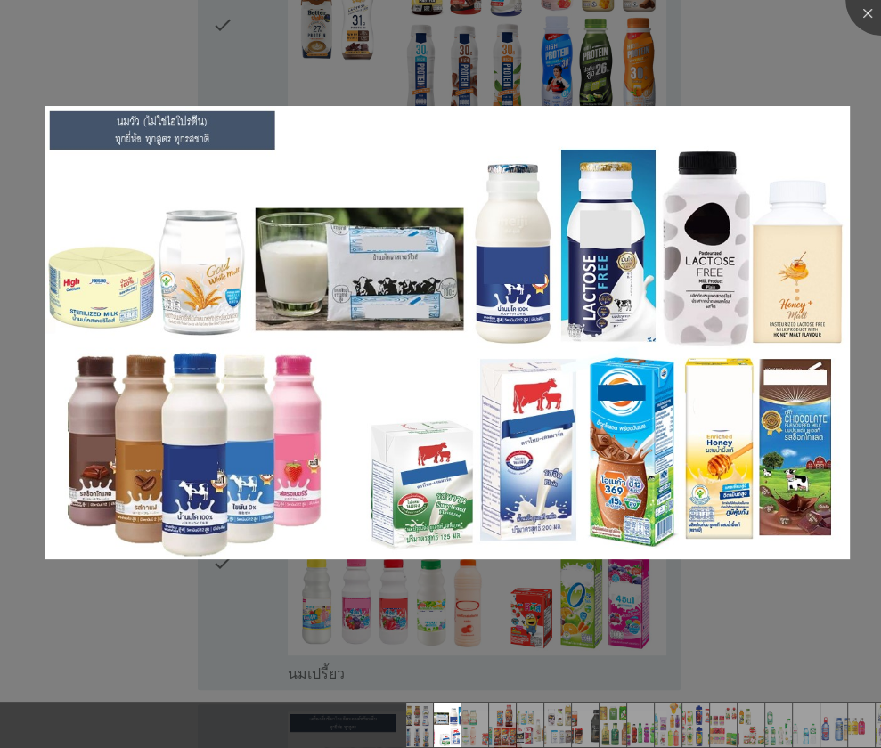
click at [501, 644] on div at bounding box center [440, 374] width 881 height 748
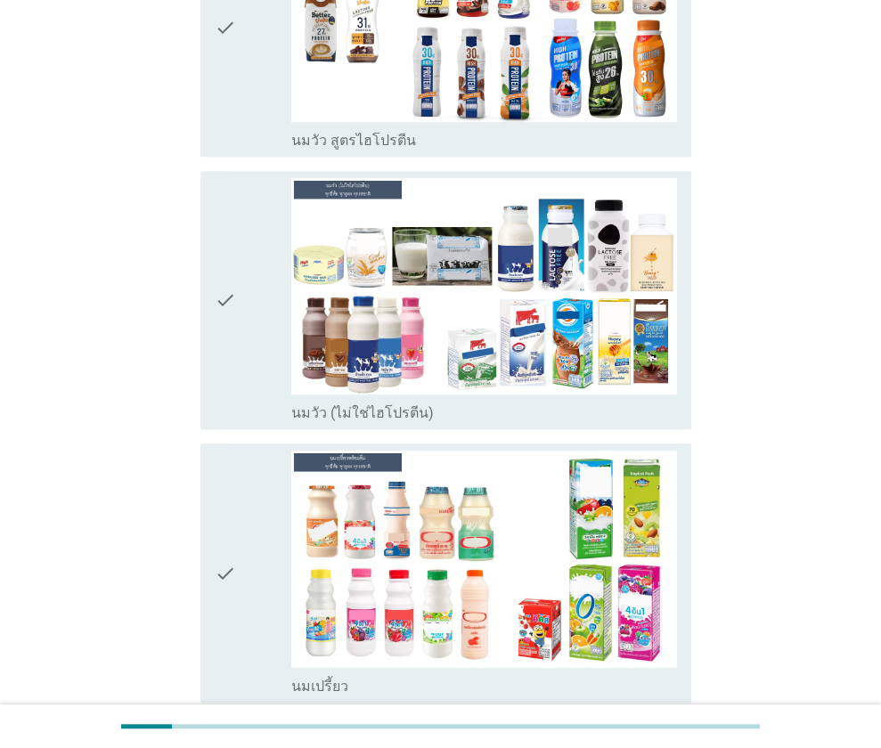
click at [230, 539] on icon "check" at bounding box center [225, 573] width 21 height 244
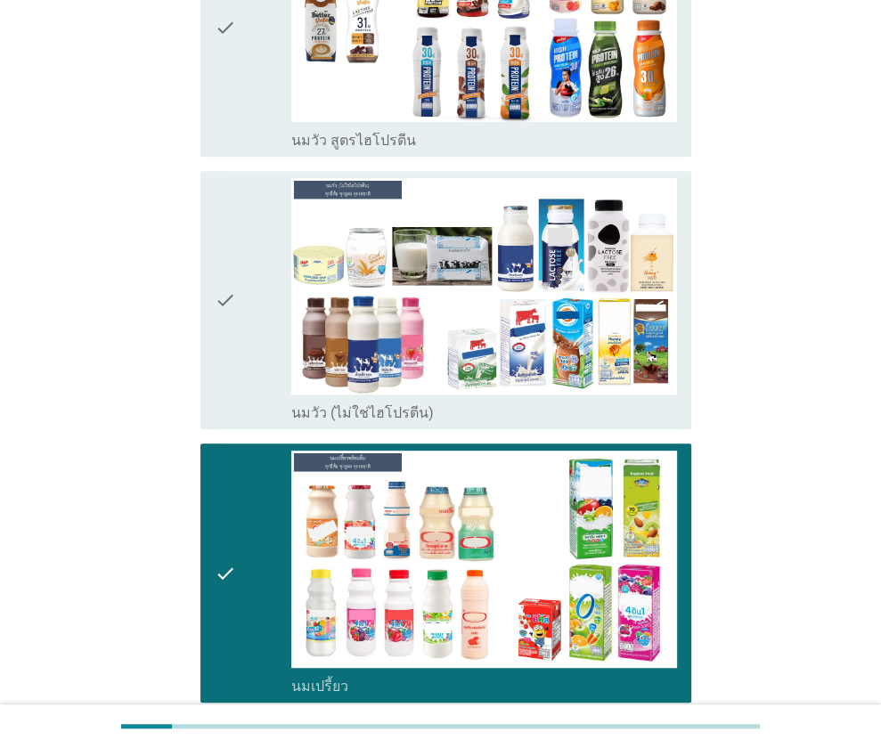
click at [231, 340] on icon "check" at bounding box center [225, 300] width 21 height 244
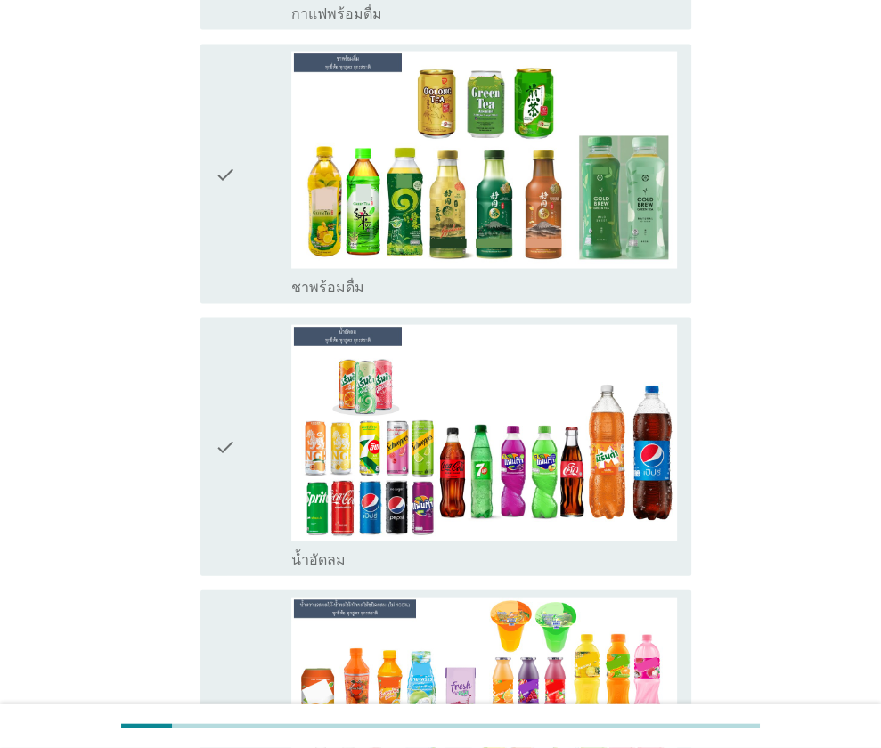
scroll to position [2049, 0]
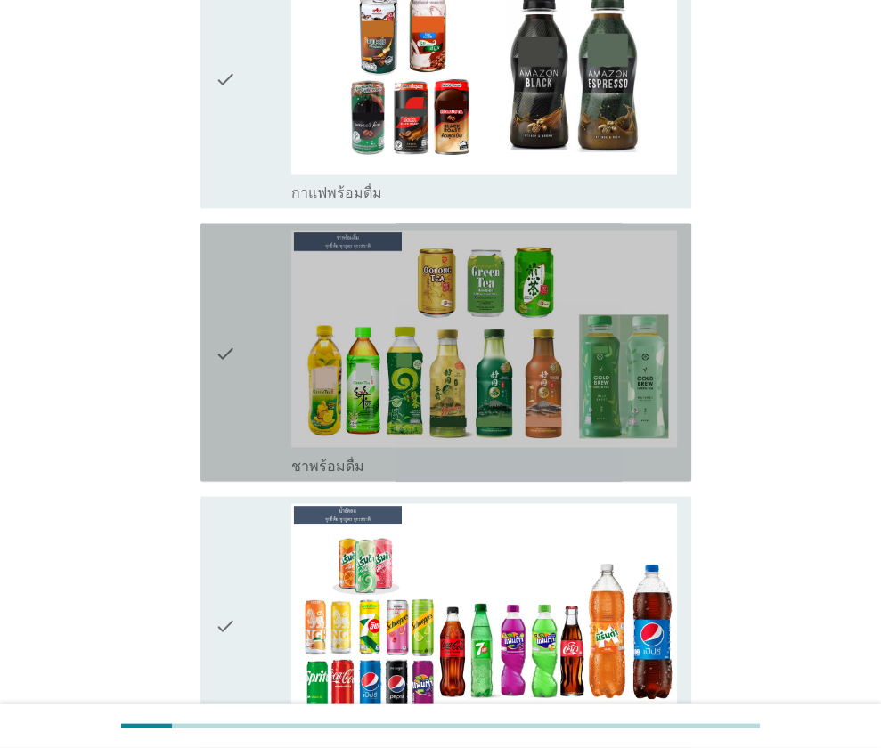
click at [236, 371] on div "check" at bounding box center [253, 352] width 77 height 244
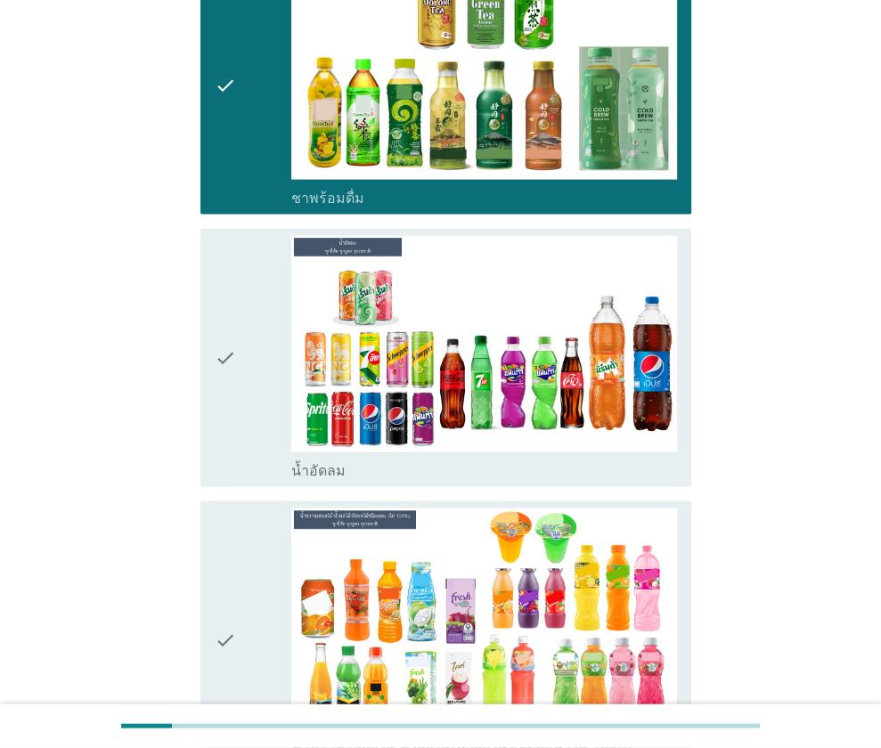
click at [235, 370] on div "check" at bounding box center [253, 358] width 77 height 244
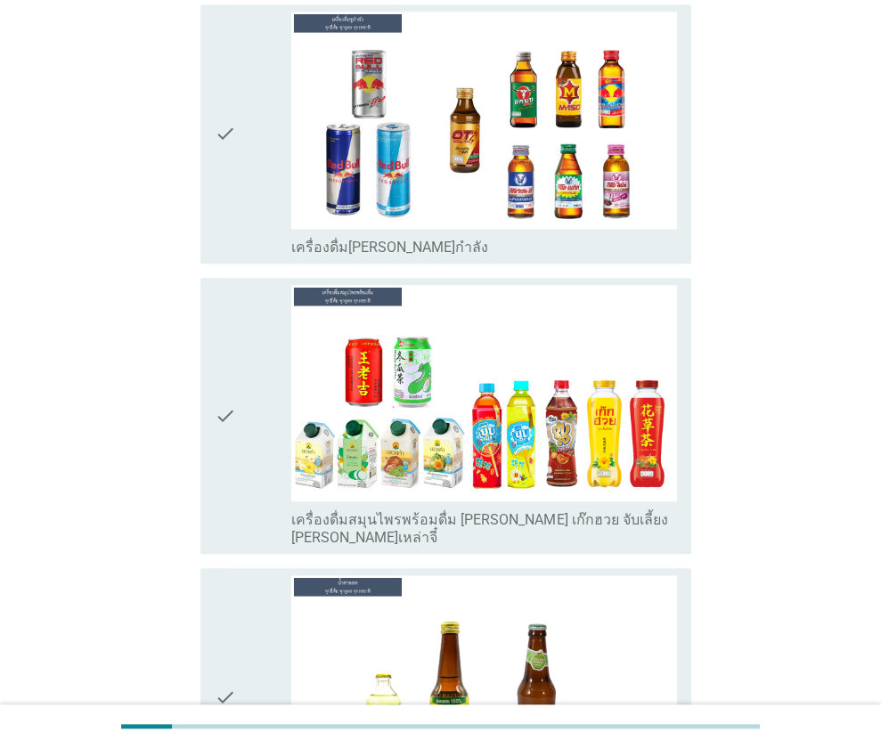
scroll to position [5344, 0]
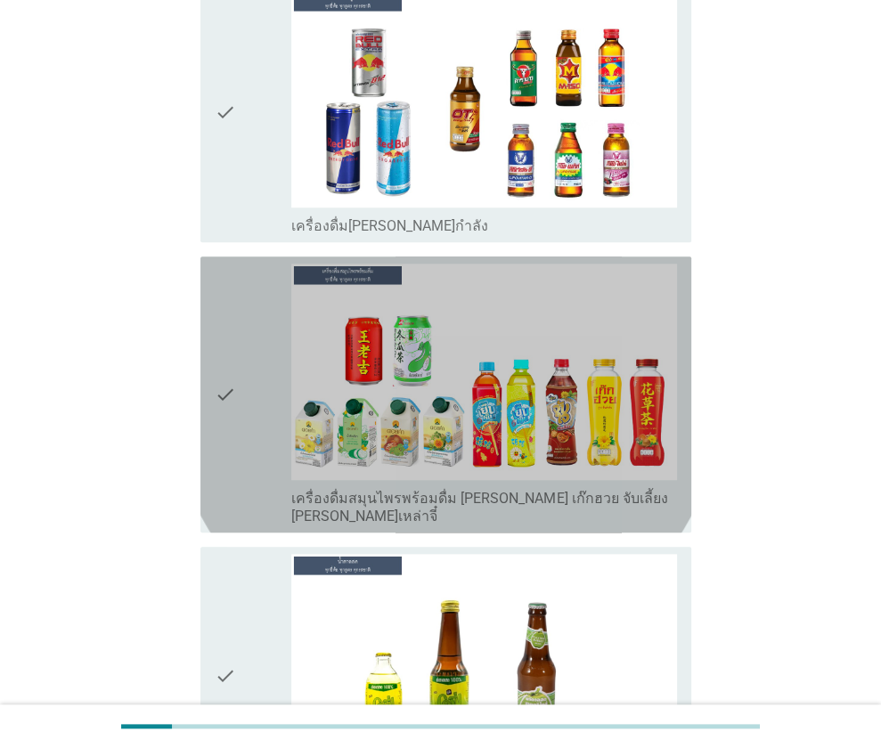
click at [242, 387] on div "check" at bounding box center [253, 395] width 77 height 262
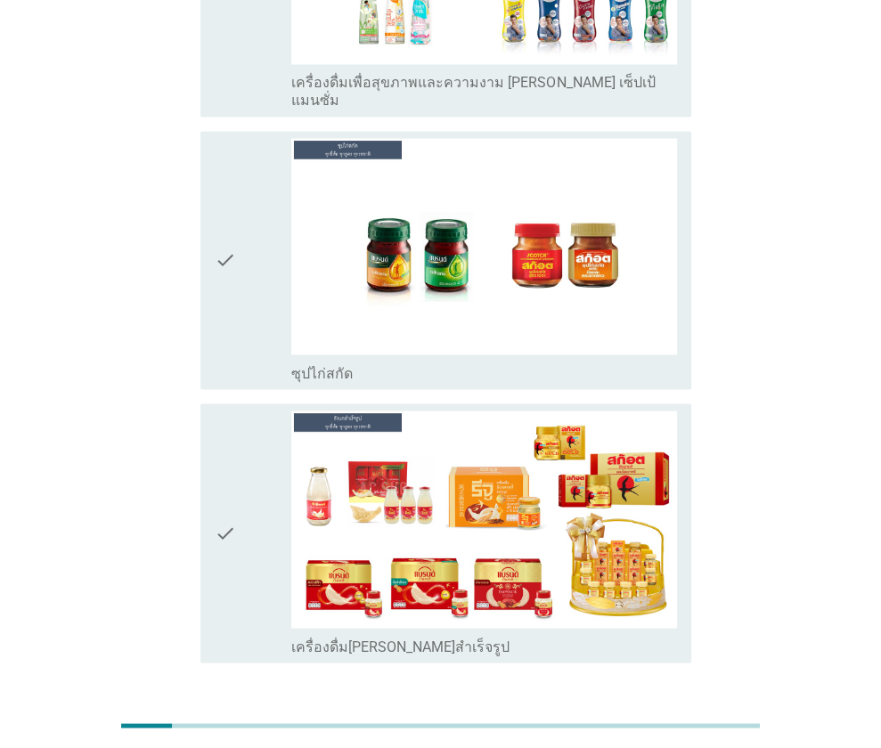
scroll to position [6329, 0]
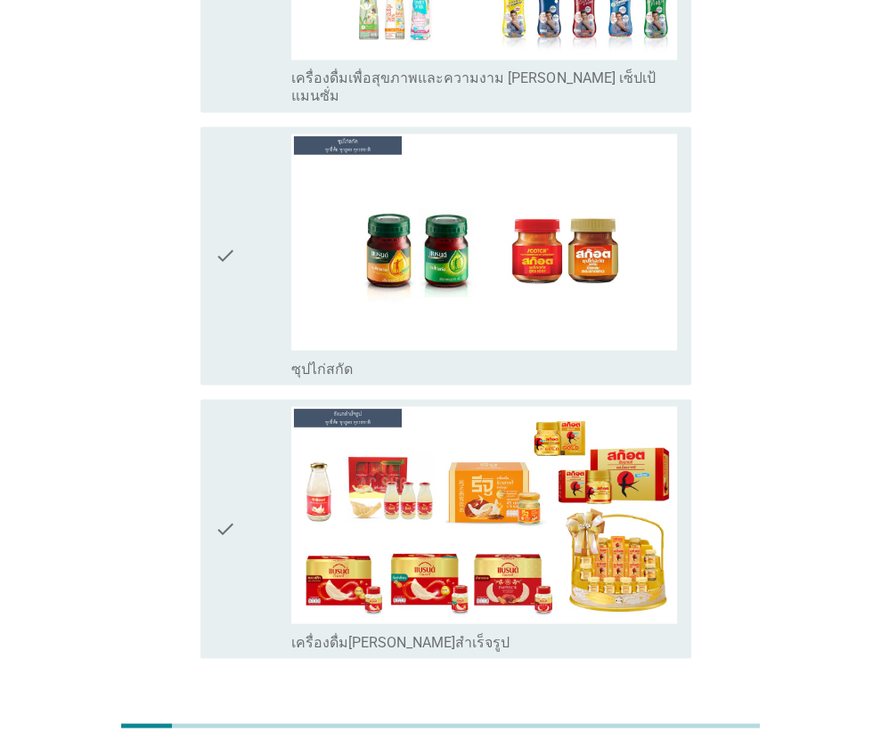
click at [645, 701] on div "ต่อไป" at bounding box center [440, 722] width 501 height 43
click at [636, 712] on div "ต่อไป" at bounding box center [645, 722] width 50 height 21
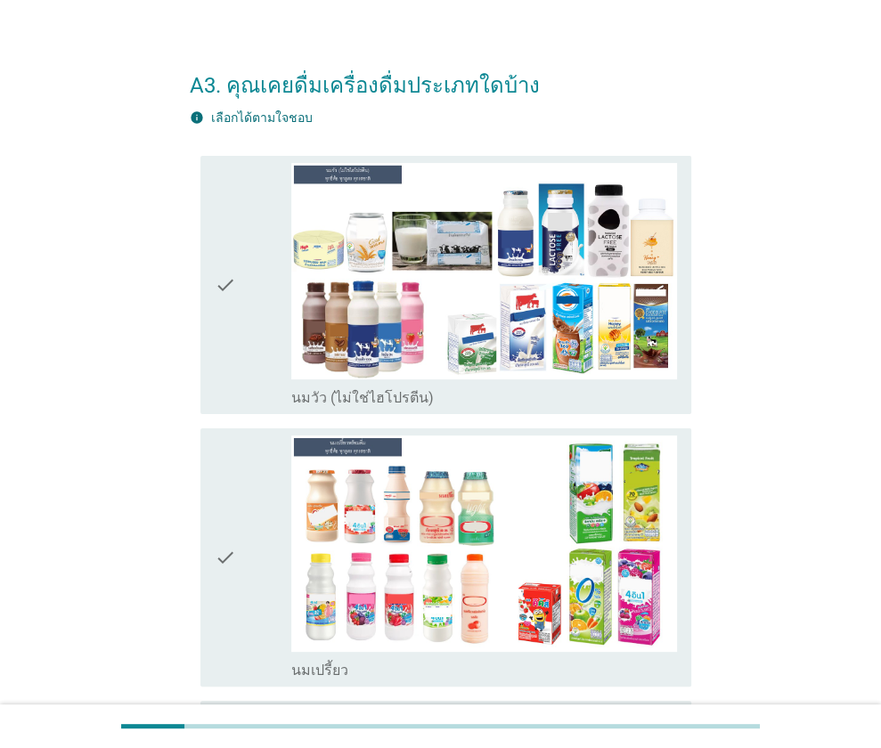
scroll to position [0, 0]
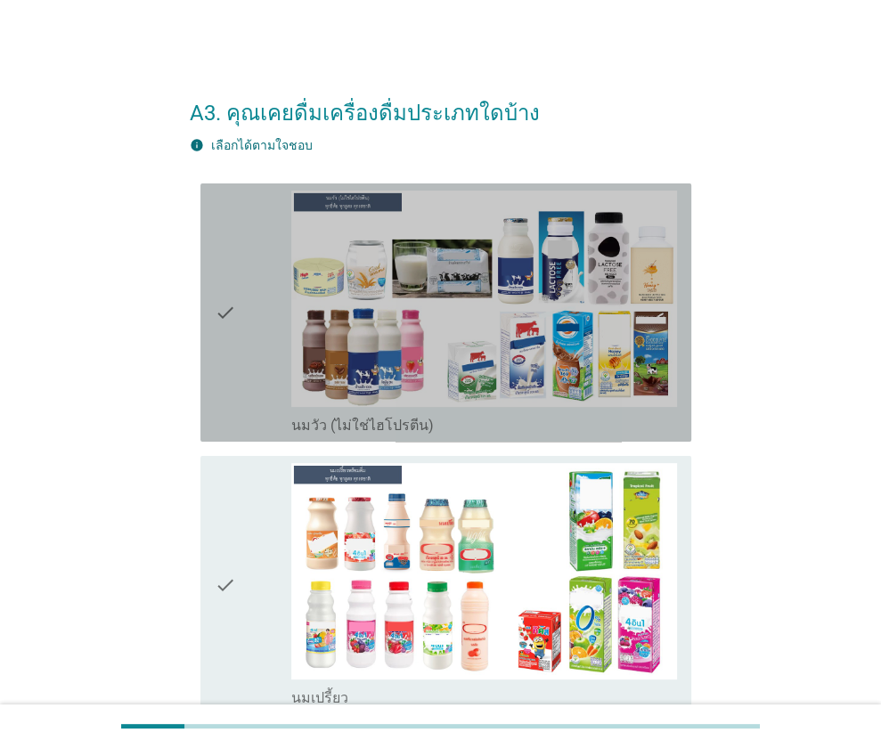
click at [232, 354] on icon "check" at bounding box center [225, 313] width 21 height 244
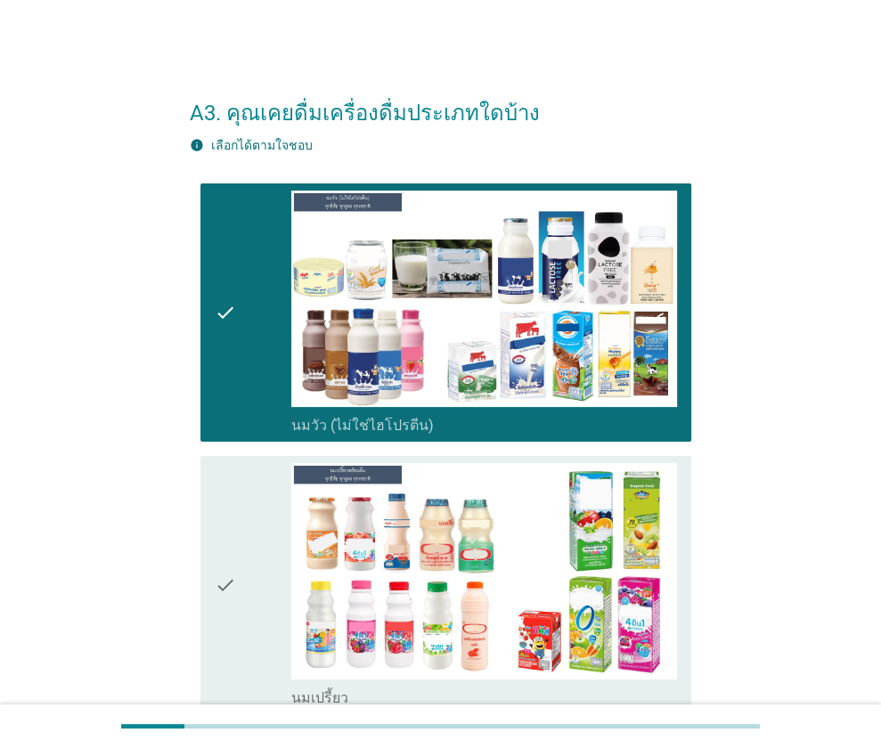
click at [222, 527] on icon "check" at bounding box center [225, 585] width 21 height 244
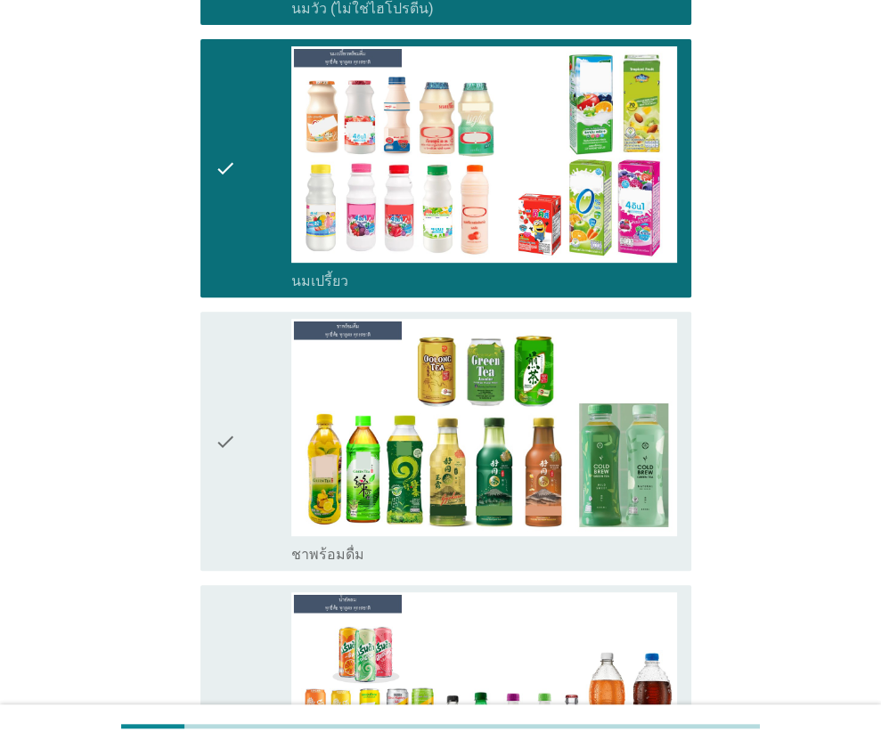
scroll to position [445, 0]
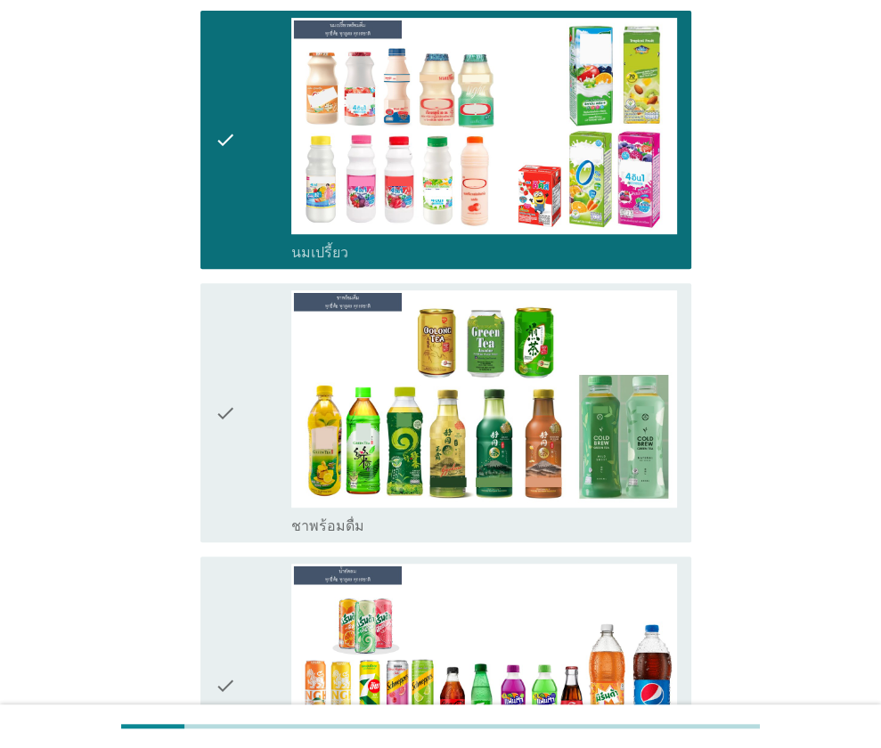
click at [234, 436] on icon "check" at bounding box center [225, 412] width 21 height 244
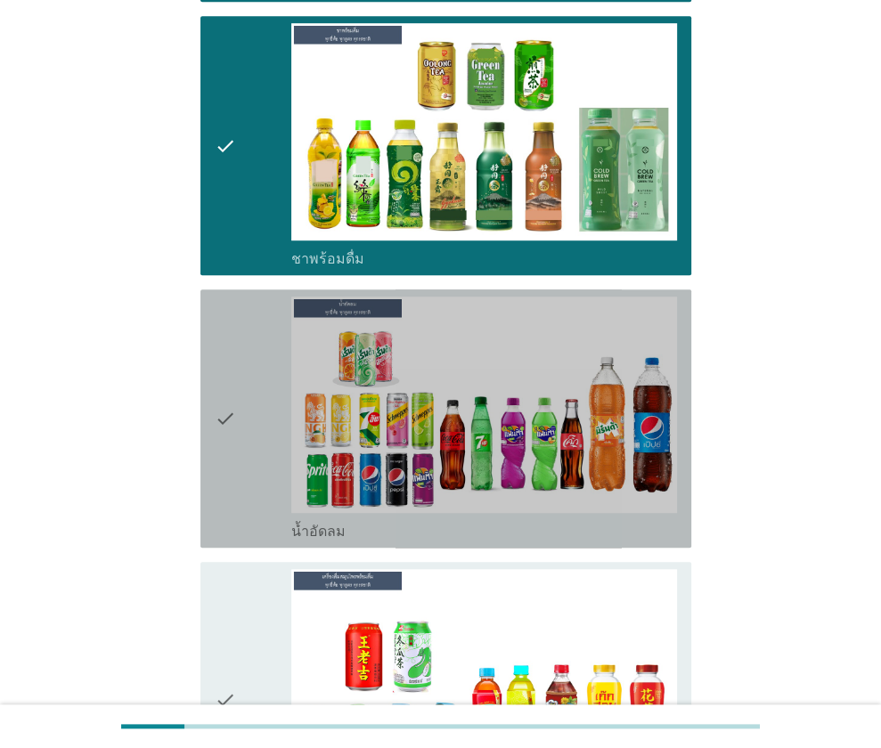
click at [234, 375] on icon "check" at bounding box center [225, 419] width 21 height 244
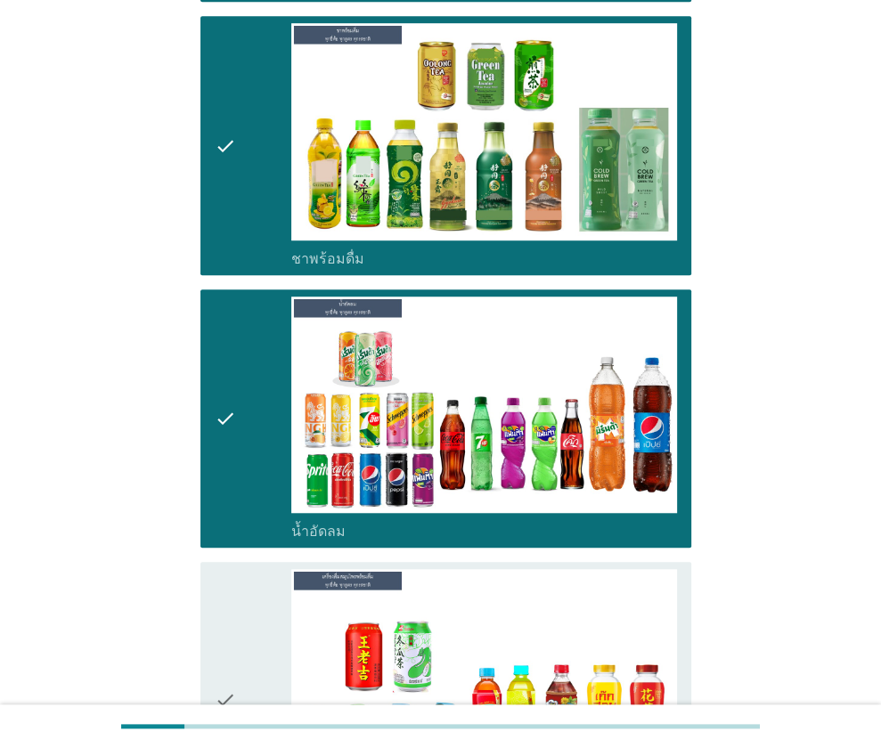
scroll to position [990, 0]
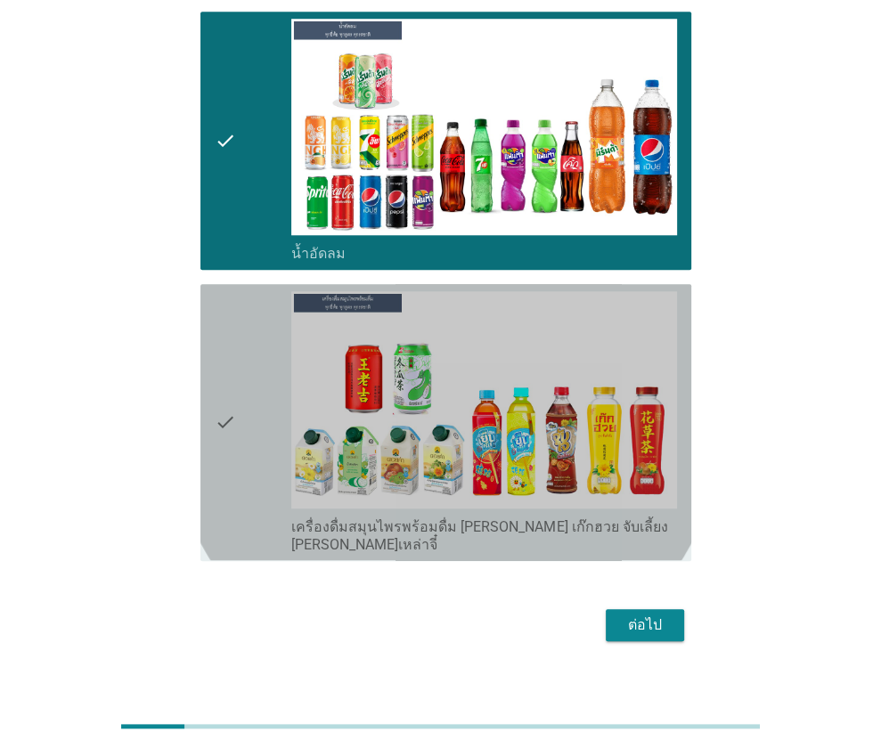
click at [240, 370] on div "check" at bounding box center [253, 422] width 77 height 262
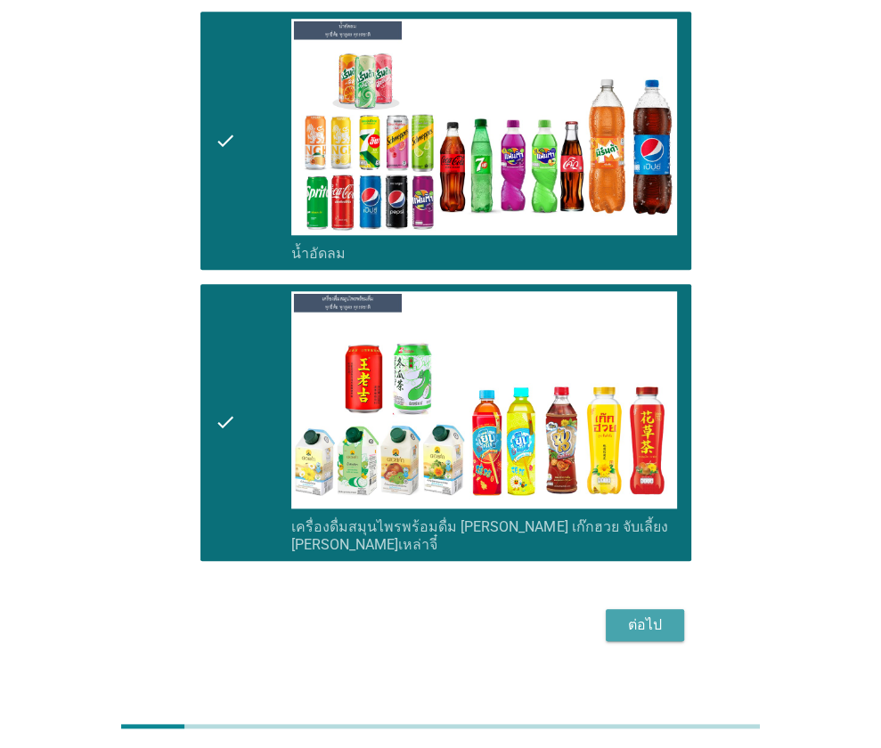
click at [664, 615] on div "ต่อไป" at bounding box center [645, 625] width 50 height 21
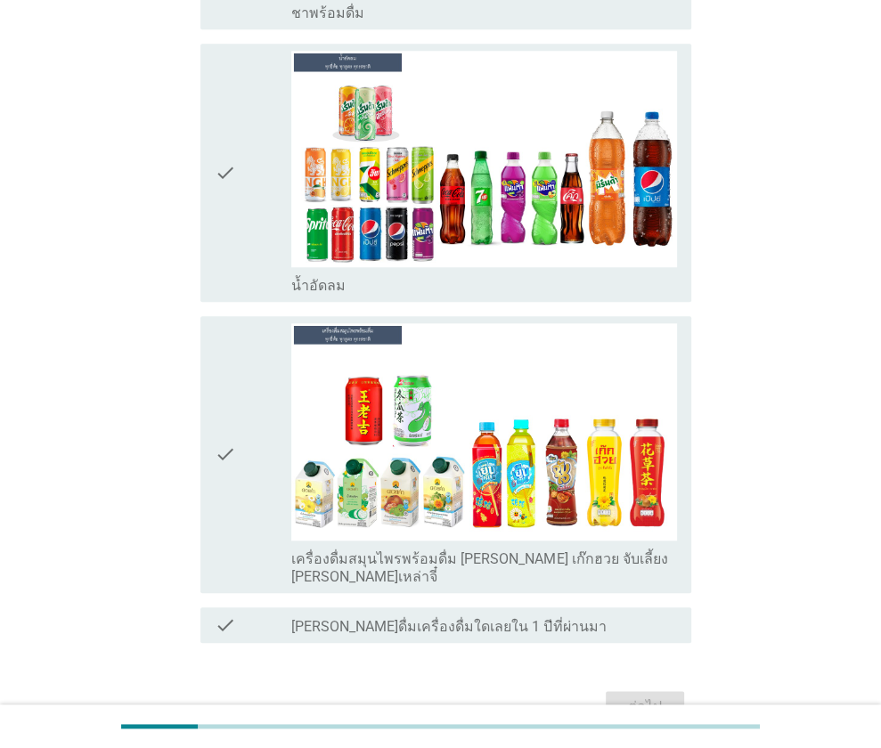
scroll to position [0, 0]
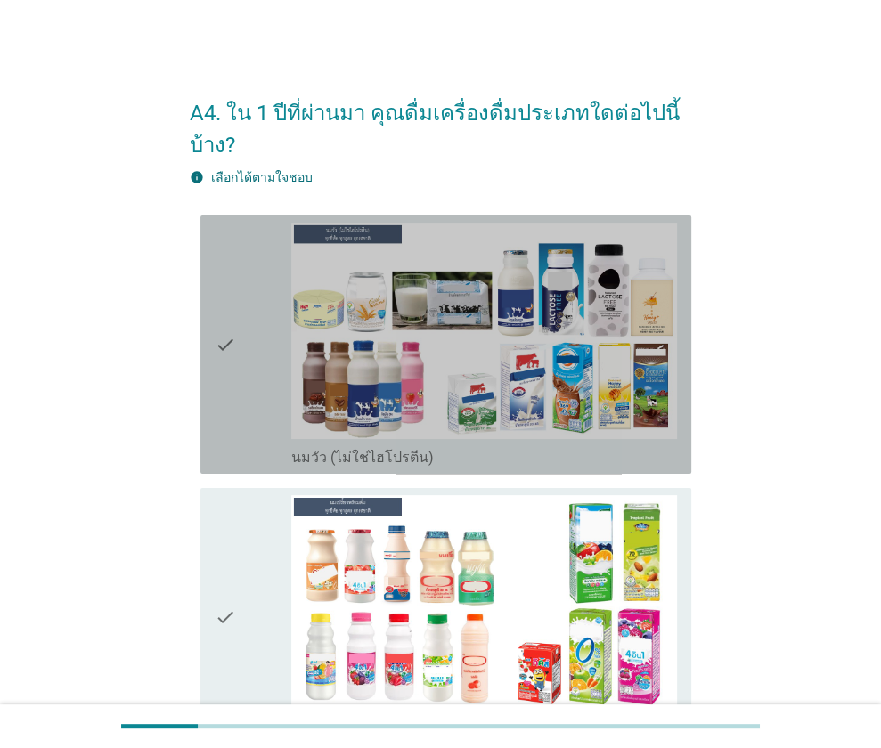
click at [245, 355] on div "check" at bounding box center [253, 345] width 77 height 244
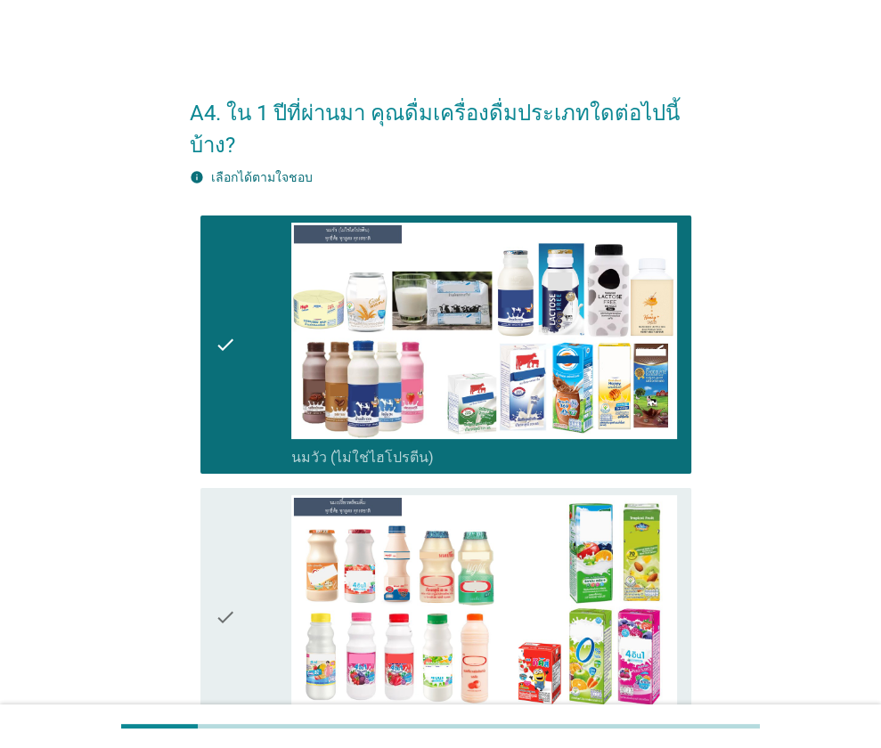
click at [228, 573] on icon "check" at bounding box center [225, 617] width 21 height 244
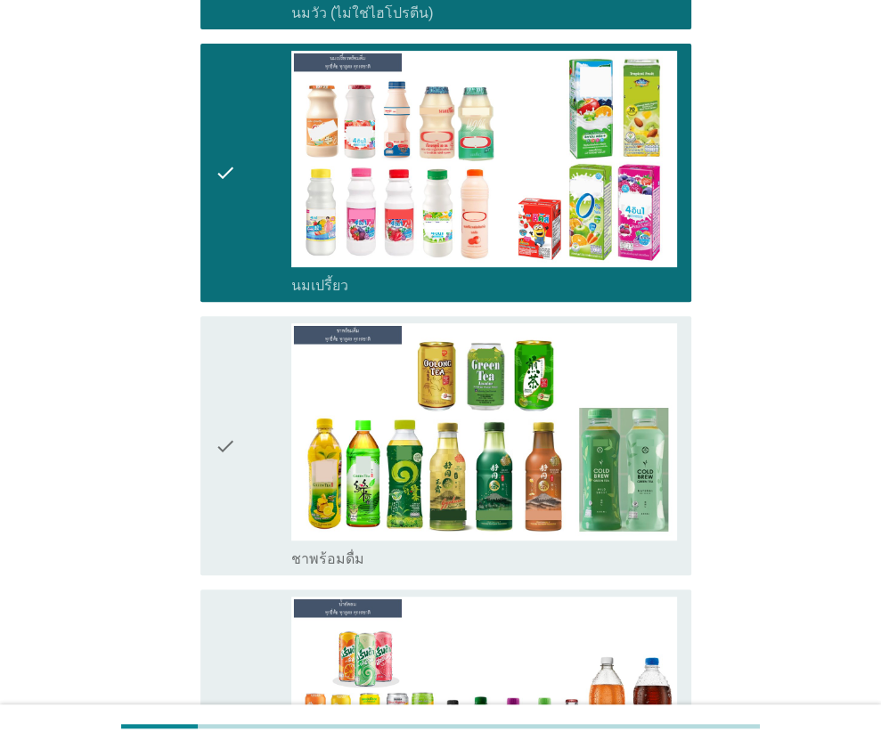
scroll to position [445, 0]
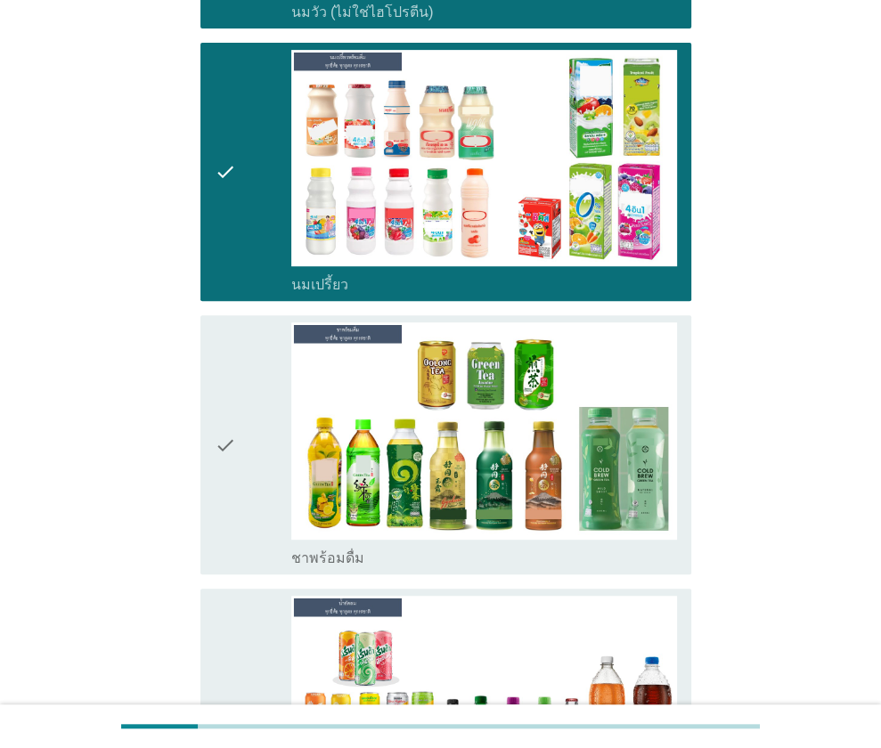
click at [231, 494] on icon "check" at bounding box center [225, 444] width 21 height 244
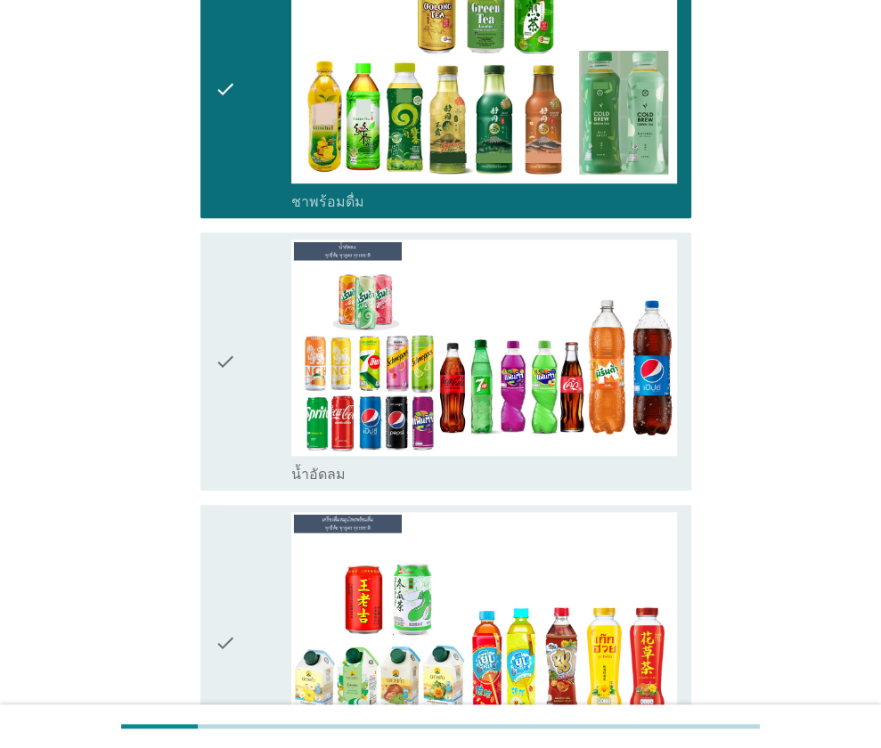
click at [246, 414] on div "check" at bounding box center [253, 362] width 77 height 244
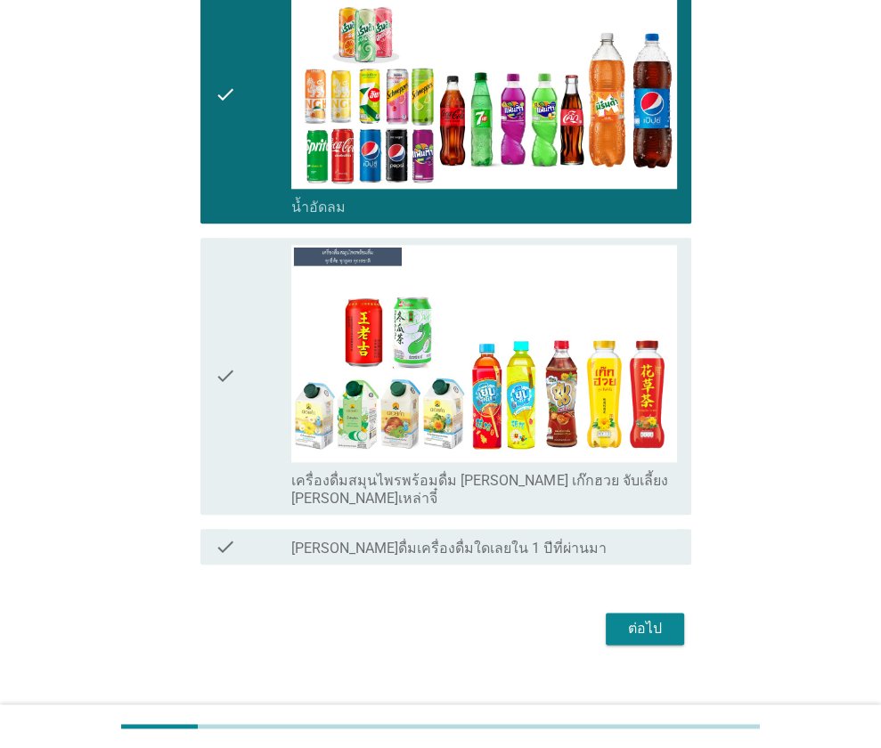
scroll to position [1072, 0]
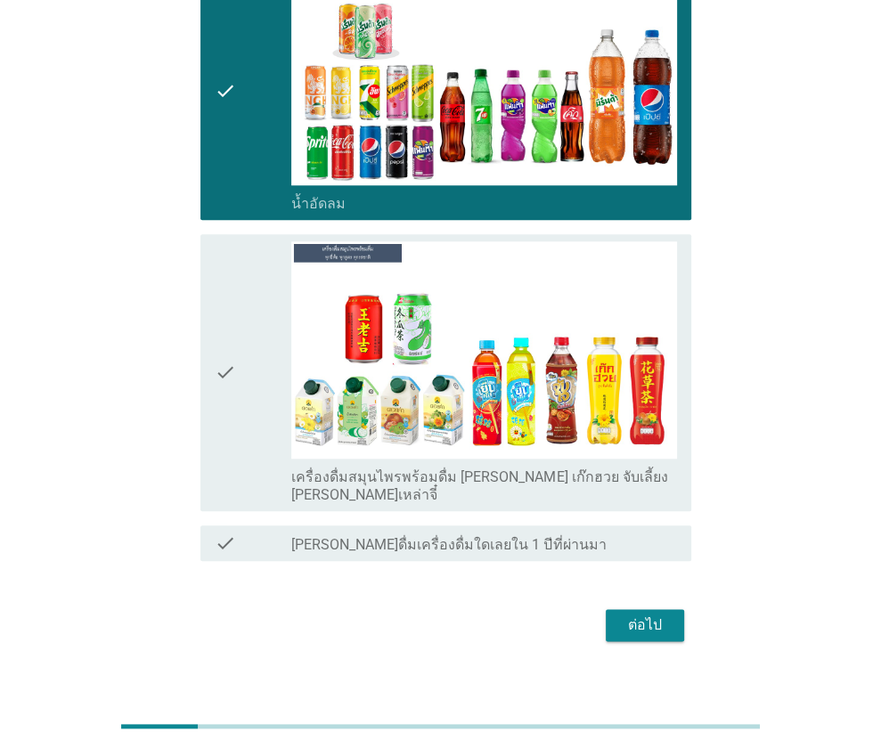
click at [253, 417] on div "check" at bounding box center [253, 372] width 77 height 262
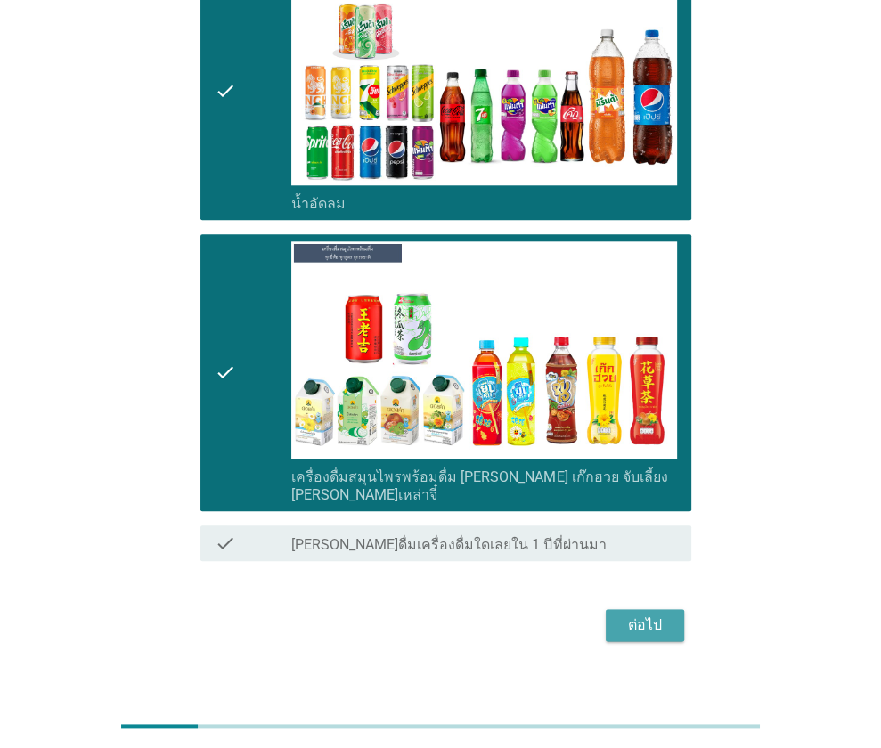
click at [634, 615] on div "ต่อไป" at bounding box center [645, 625] width 50 height 21
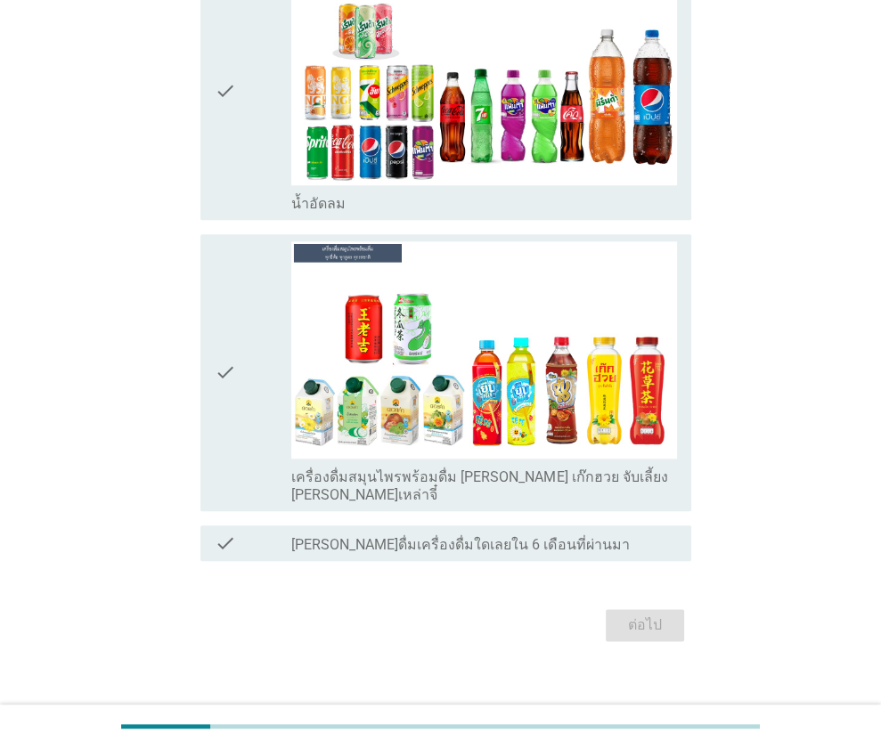
scroll to position [0, 0]
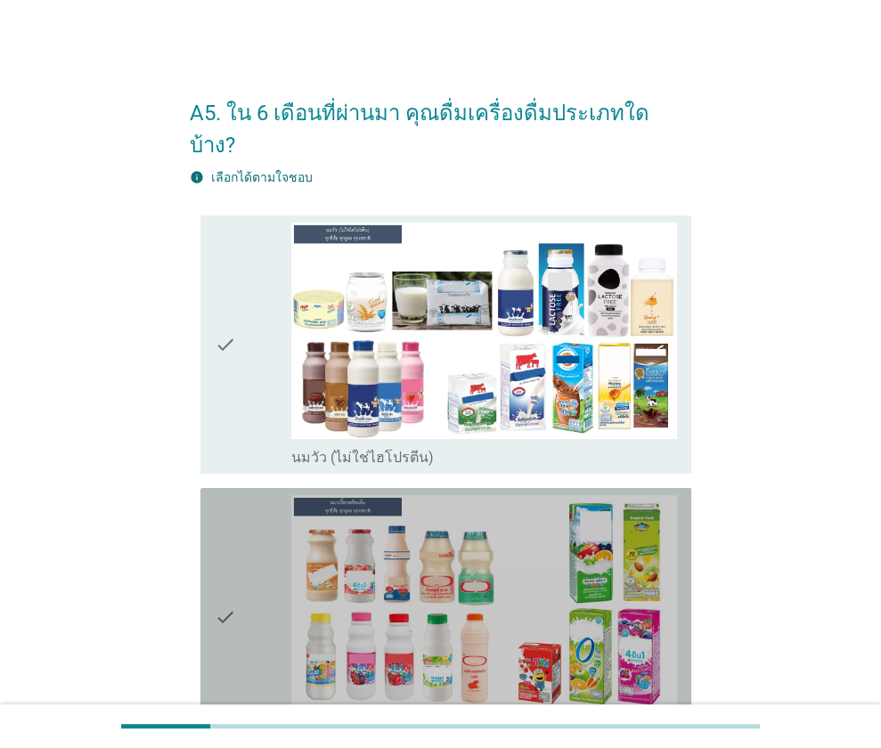
click at [246, 550] on div "check" at bounding box center [253, 617] width 77 height 244
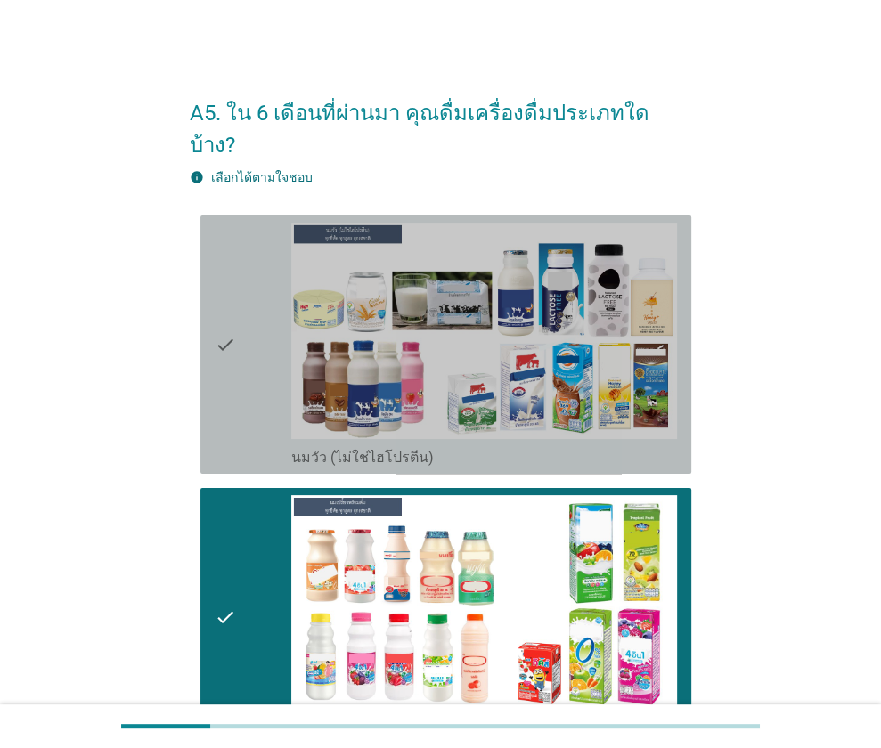
click at [250, 384] on div "check" at bounding box center [253, 345] width 77 height 244
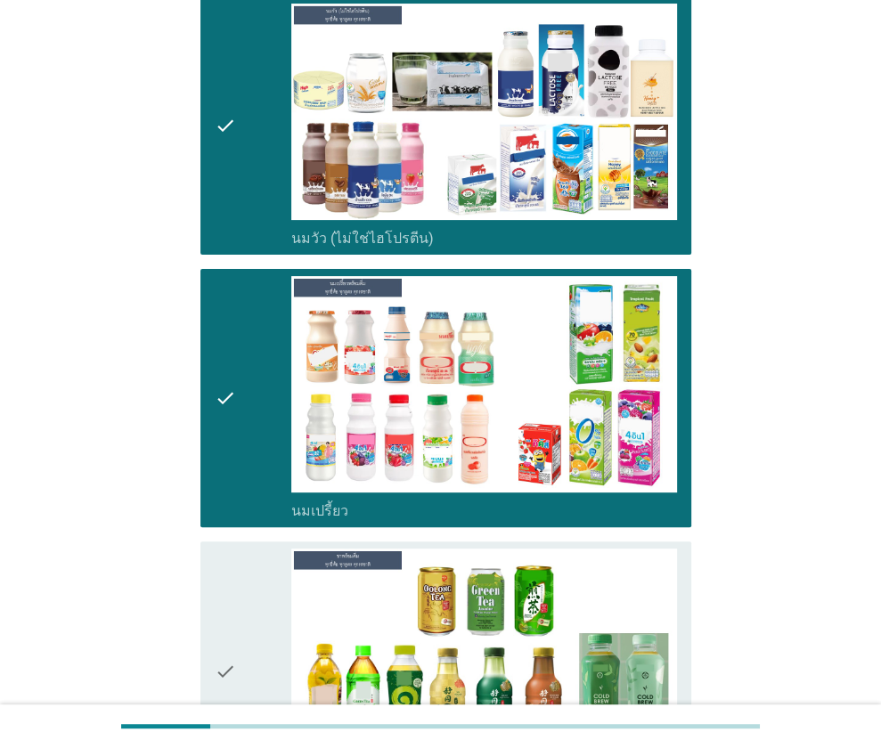
scroll to position [534, 0]
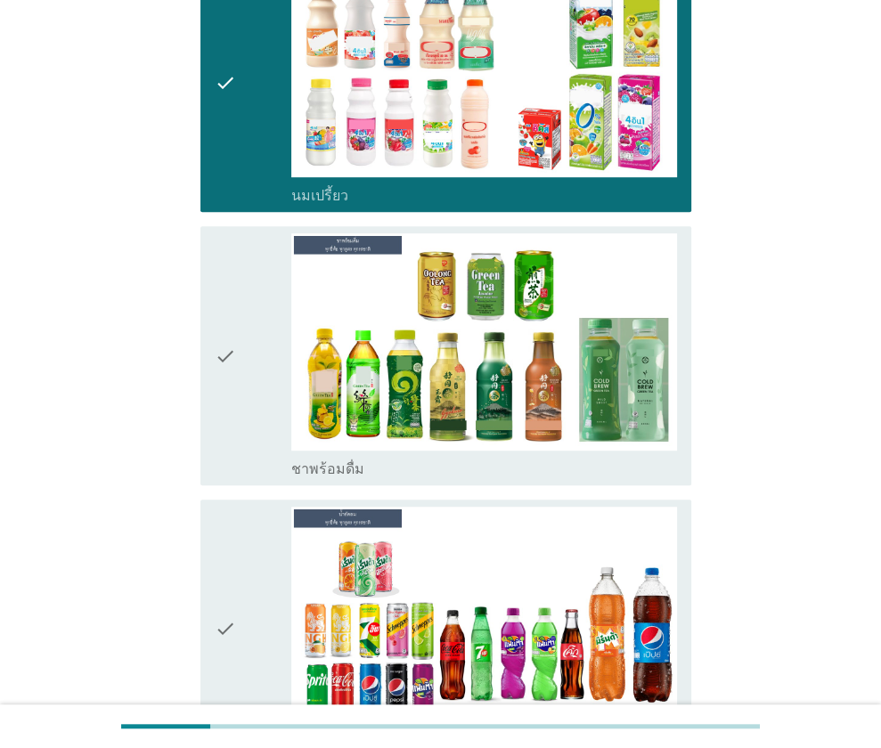
click at [230, 353] on icon "check" at bounding box center [225, 355] width 21 height 244
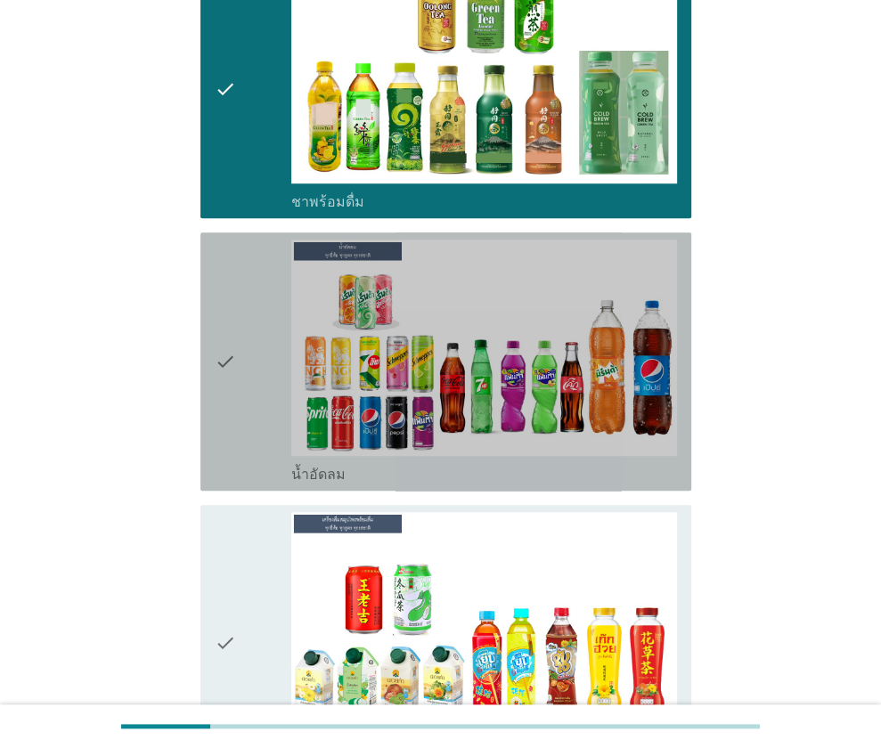
click at [249, 386] on div "check" at bounding box center [253, 362] width 77 height 244
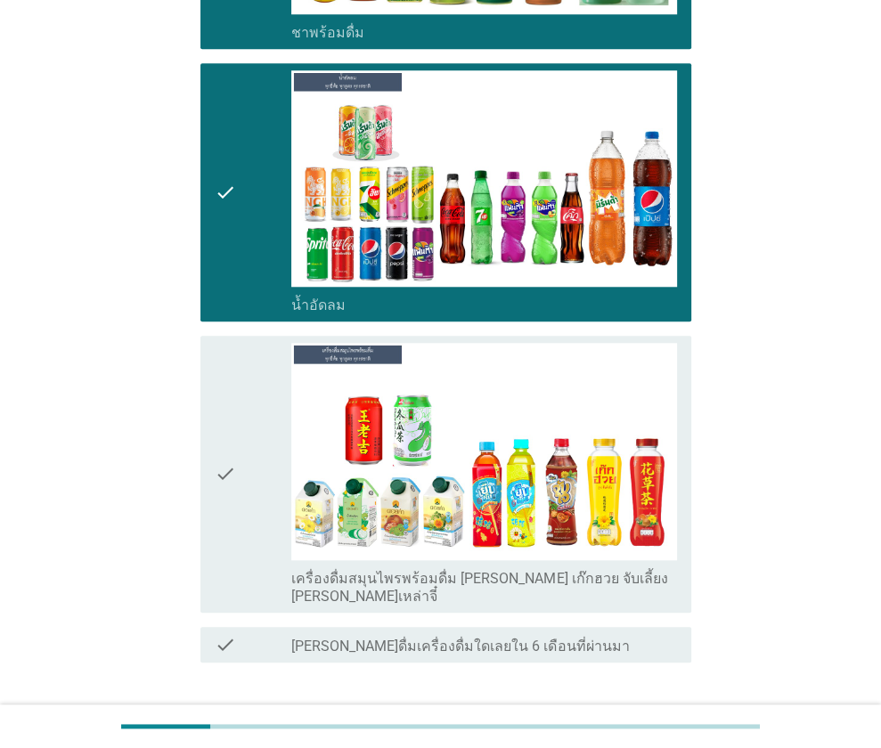
scroll to position [1040, 0]
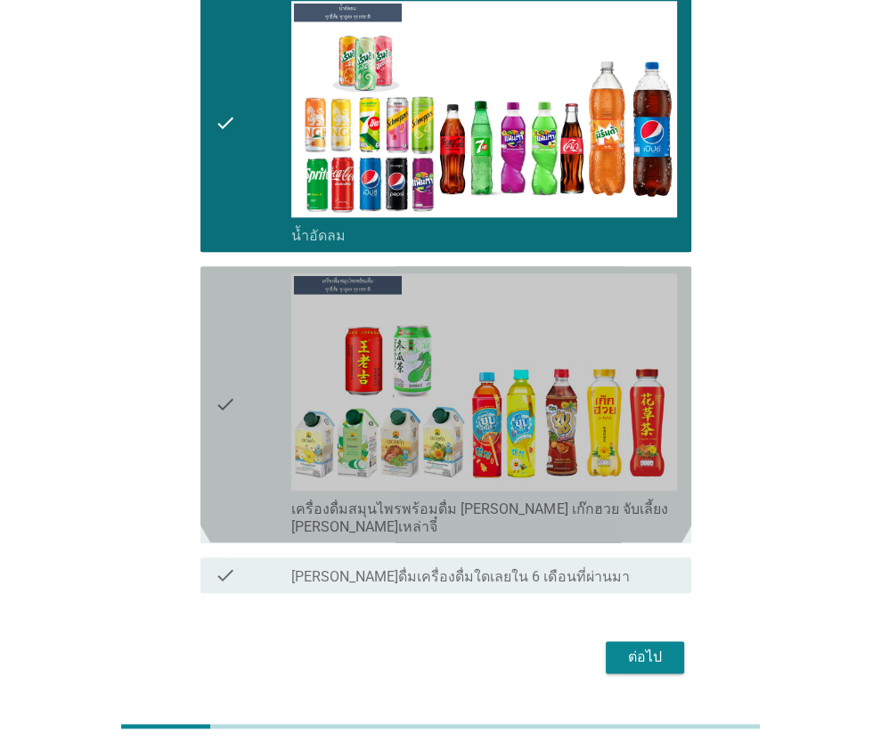
click at [240, 356] on div "check" at bounding box center [253, 404] width 77 height 262
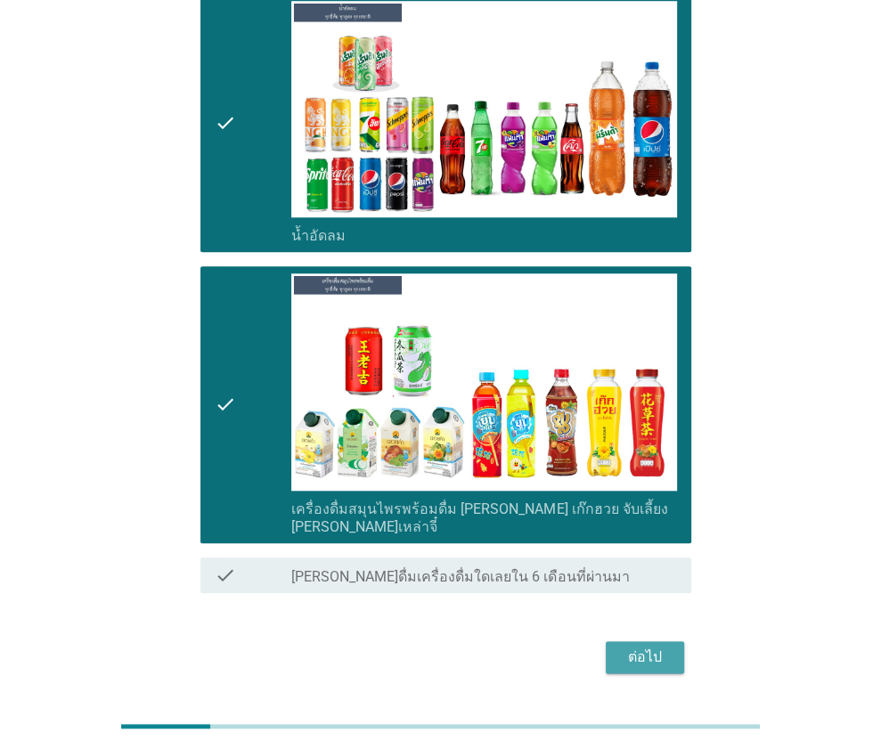
click at [659, 647] on div "ต่อไป" at bounding box center [645, 657] width 50 height 21
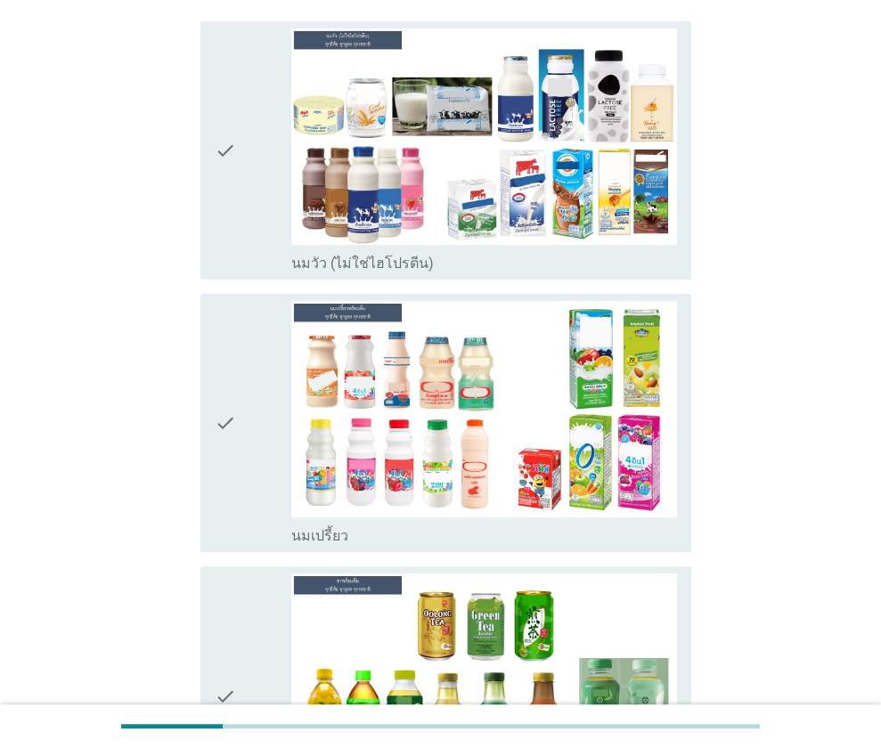
scroll to position [534, 0]
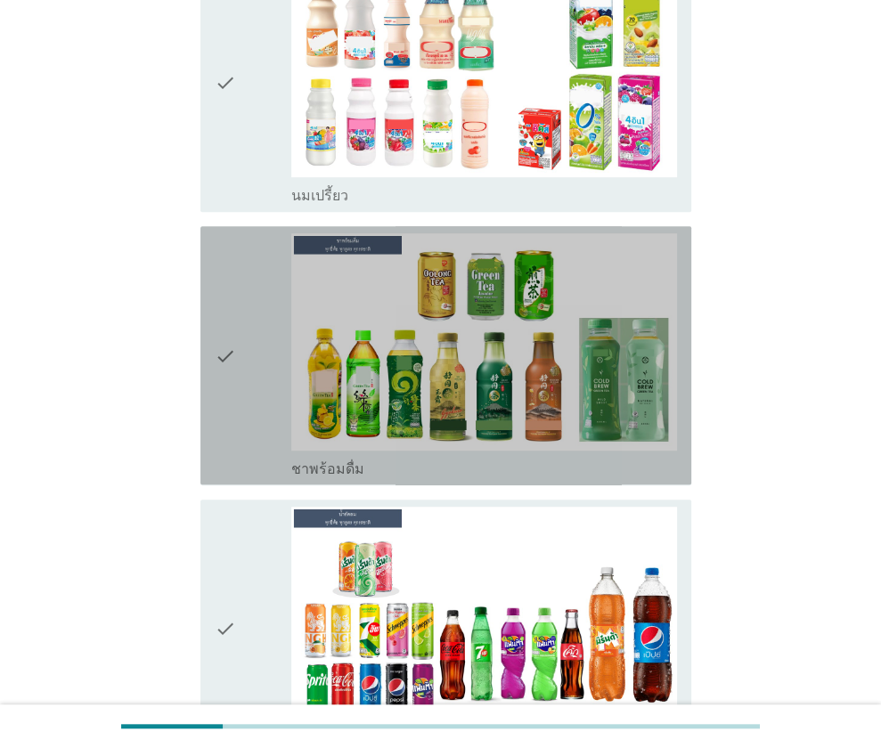
click at [250, 344] on div "check" at bounding box center [253, 355] width 77 height 244
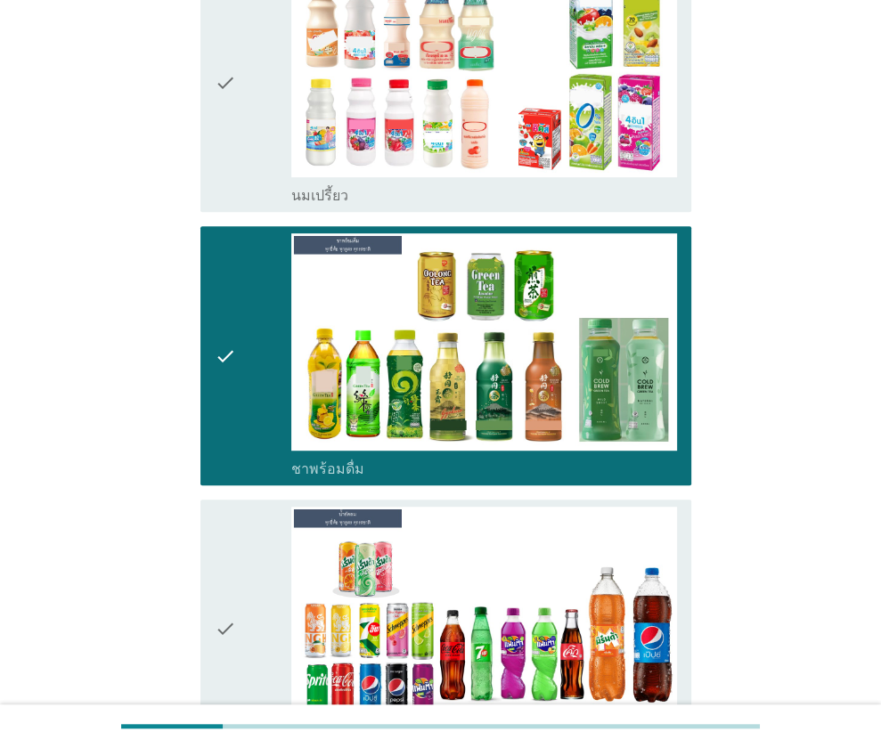
click at [258, 540] on div "check" at bounding box center [253, 629] width 77 height 244
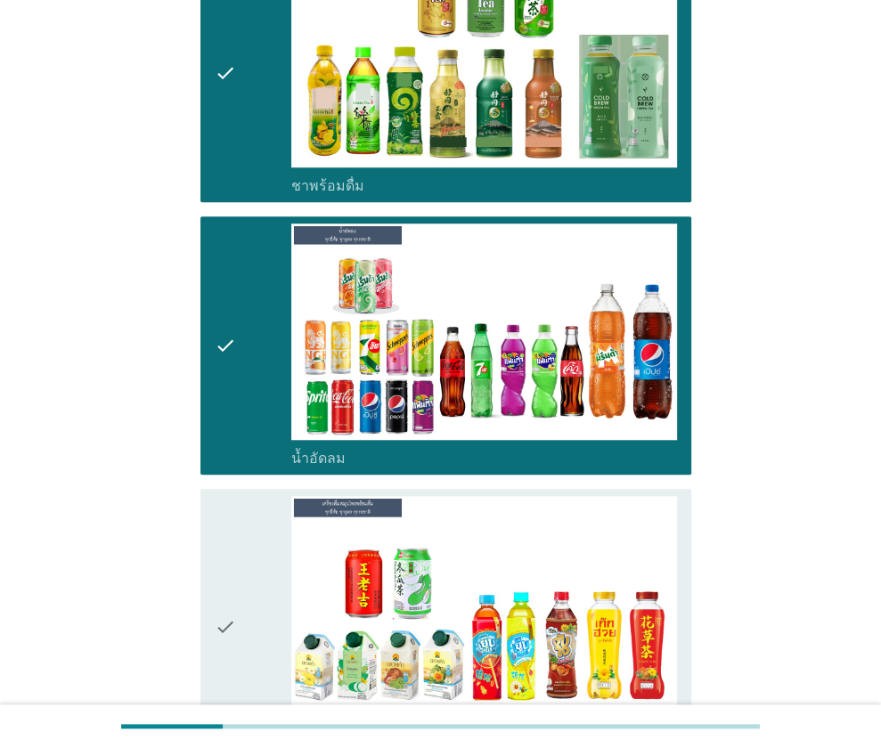
scroll to position [1040, 0]
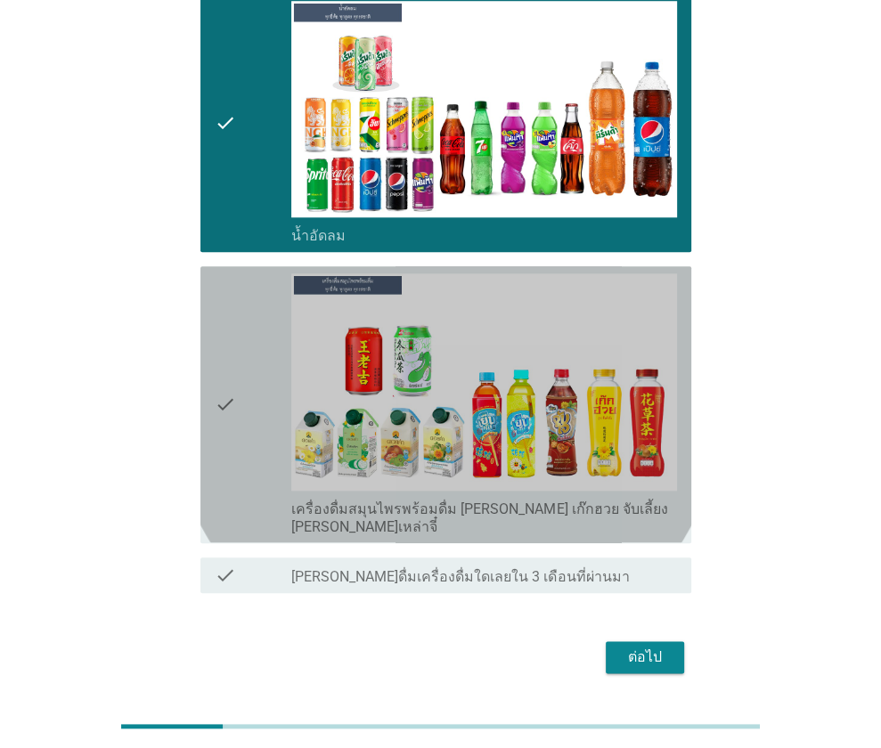
click at [221, 409] on icon "check" at bounding box center [225, 404] width 21 height 262
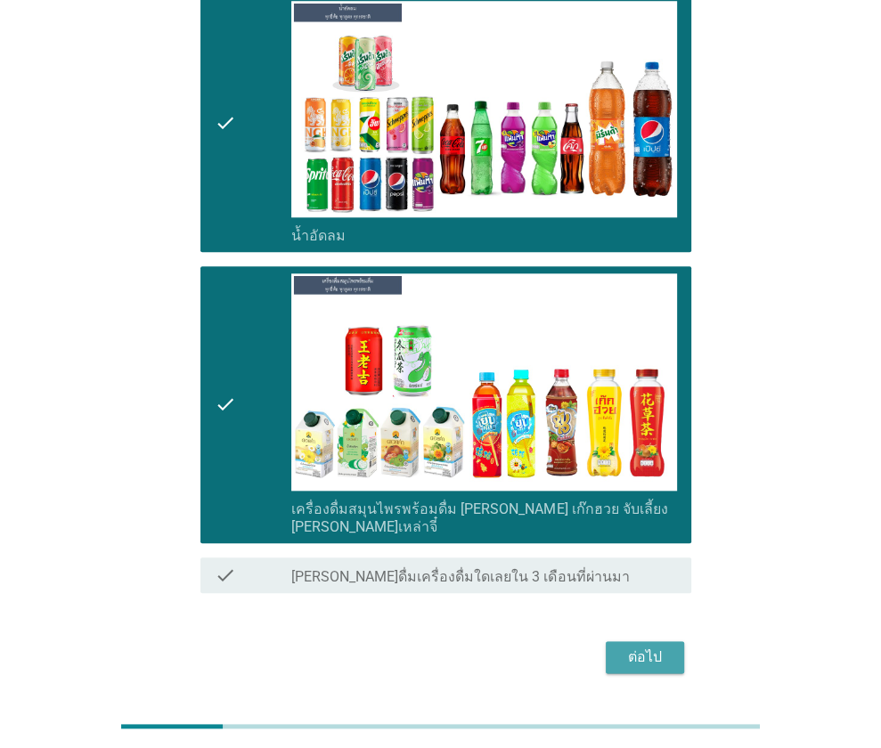
click at [666, 641] on button "ต่อไป" at bounding box center [645, 657] width 78 height 32
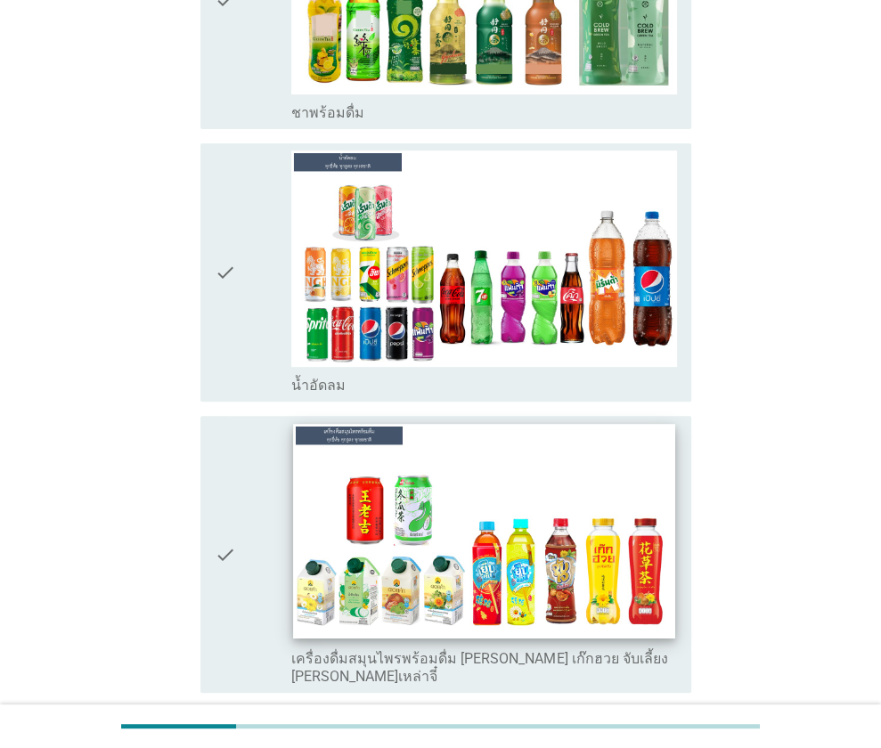
scroll to position [356, 0]
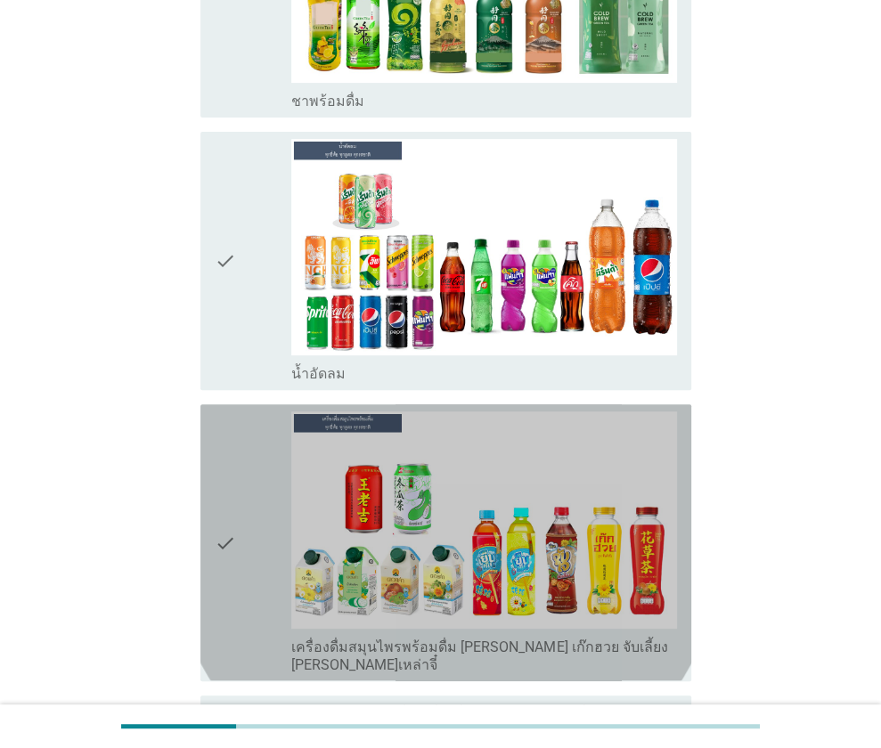
click at [249, 473] on div "check" at bounding box center [253, 543] width 77 height 262
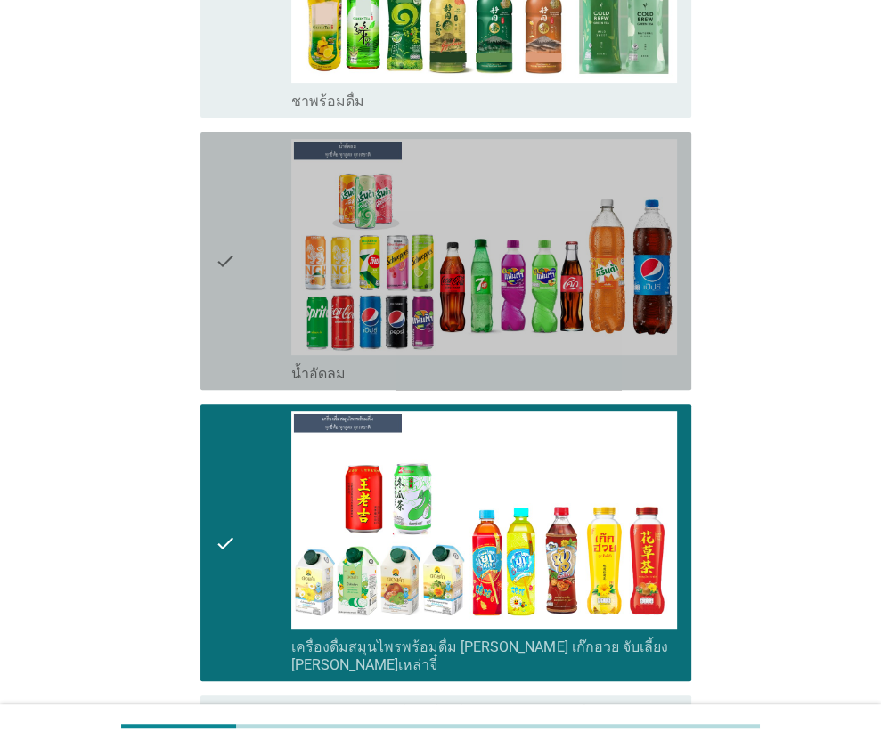
click at [246, 313] on div "check" at bounding box center [253, 261] width 77 height 244
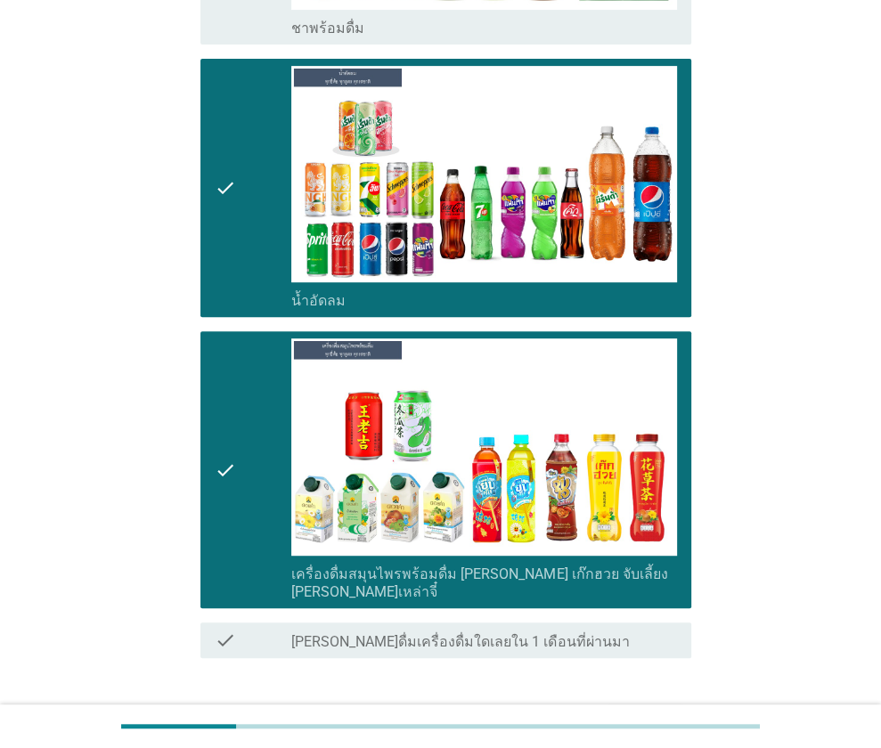
scroll to position [495, 0]
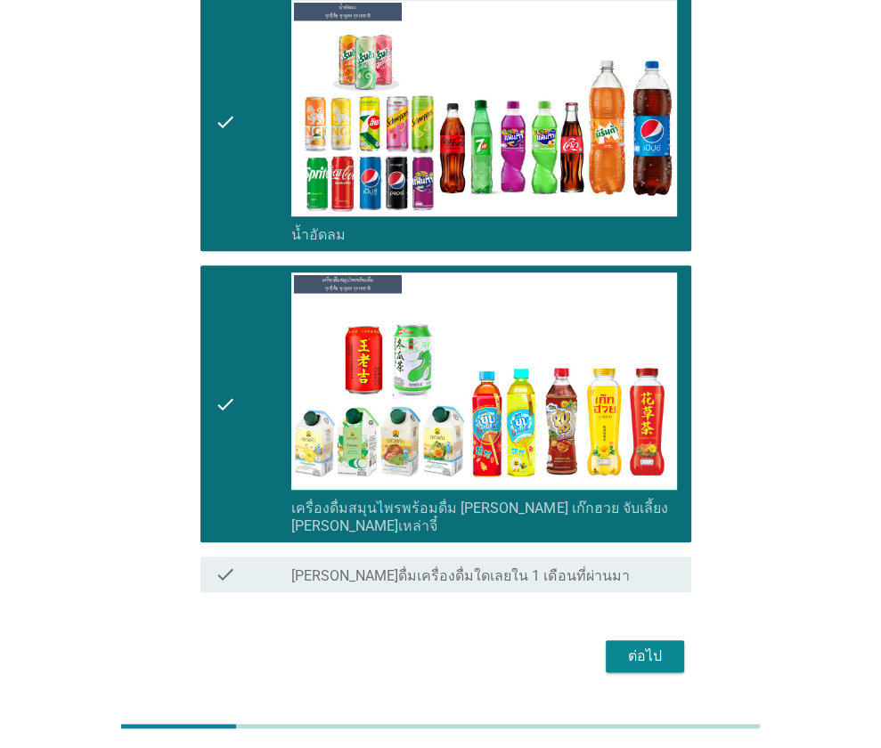
click at [656, 646] on div "ต่อไป" at bounding box center [645, 656] width 50 height 21
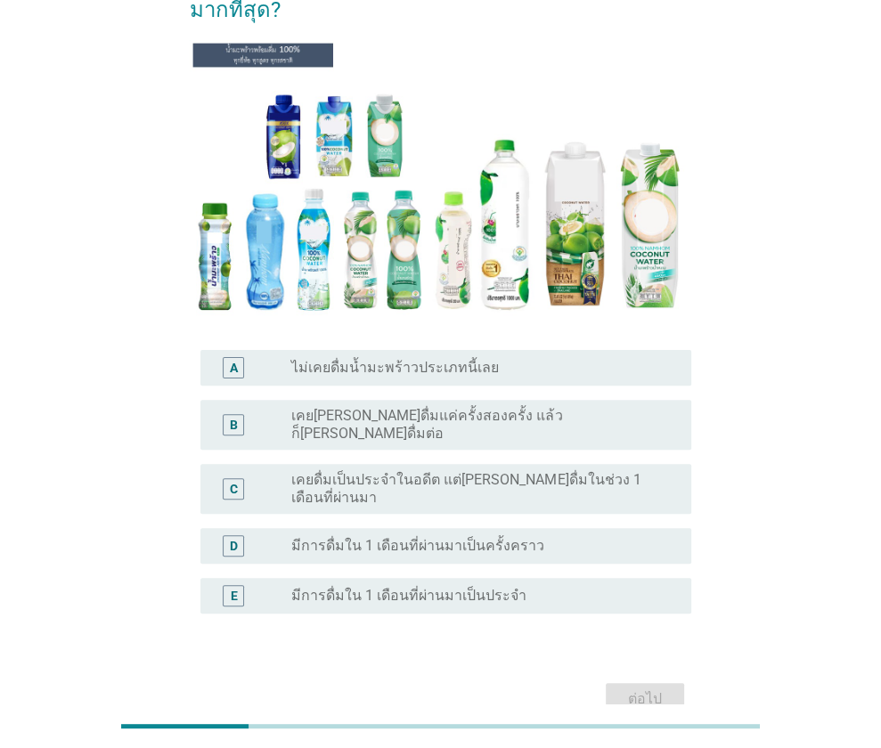
scroll to position [178, 0]
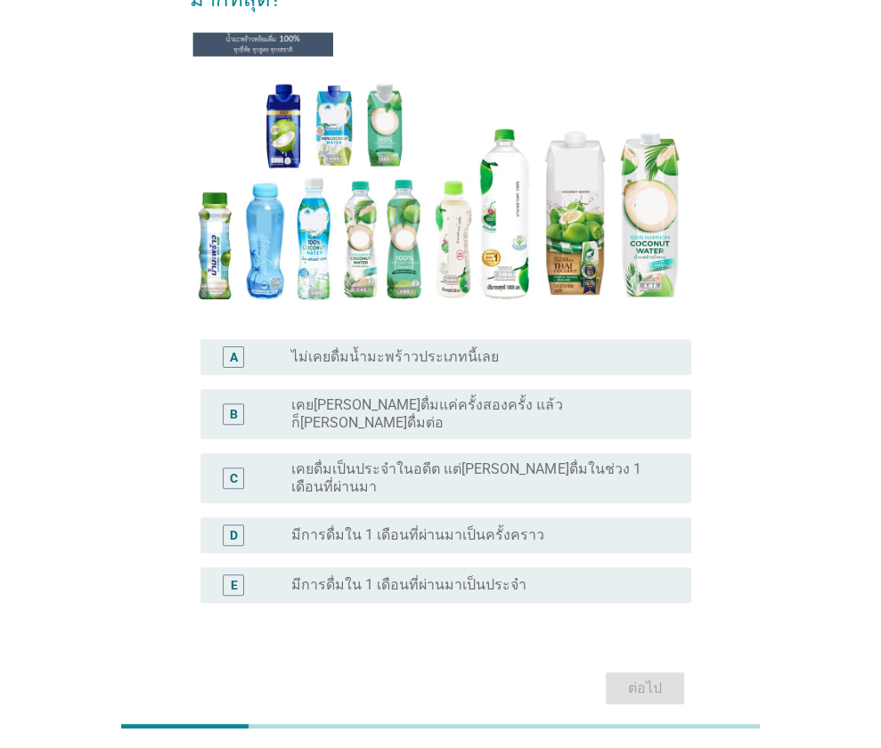
click at [381, 461] on label "เคยดื่มเป็นประจำในอดีต แต่ไม่ได้ดื่มในช่วง 1 เดือนที่ผ่านมา" at bounding box center [476, 479] width 371 height 36
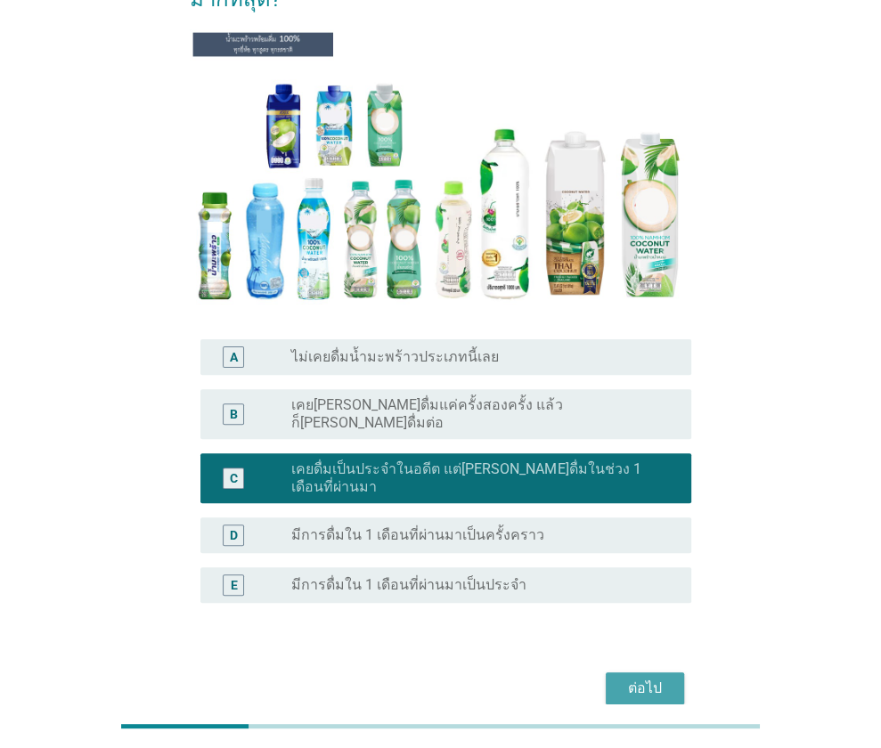
click at [665, 678] on div "ต่อไป" at bounding box center [645, 688] width 50 height 21
